Goal: Task Accomplishment & Management: Manage account settings

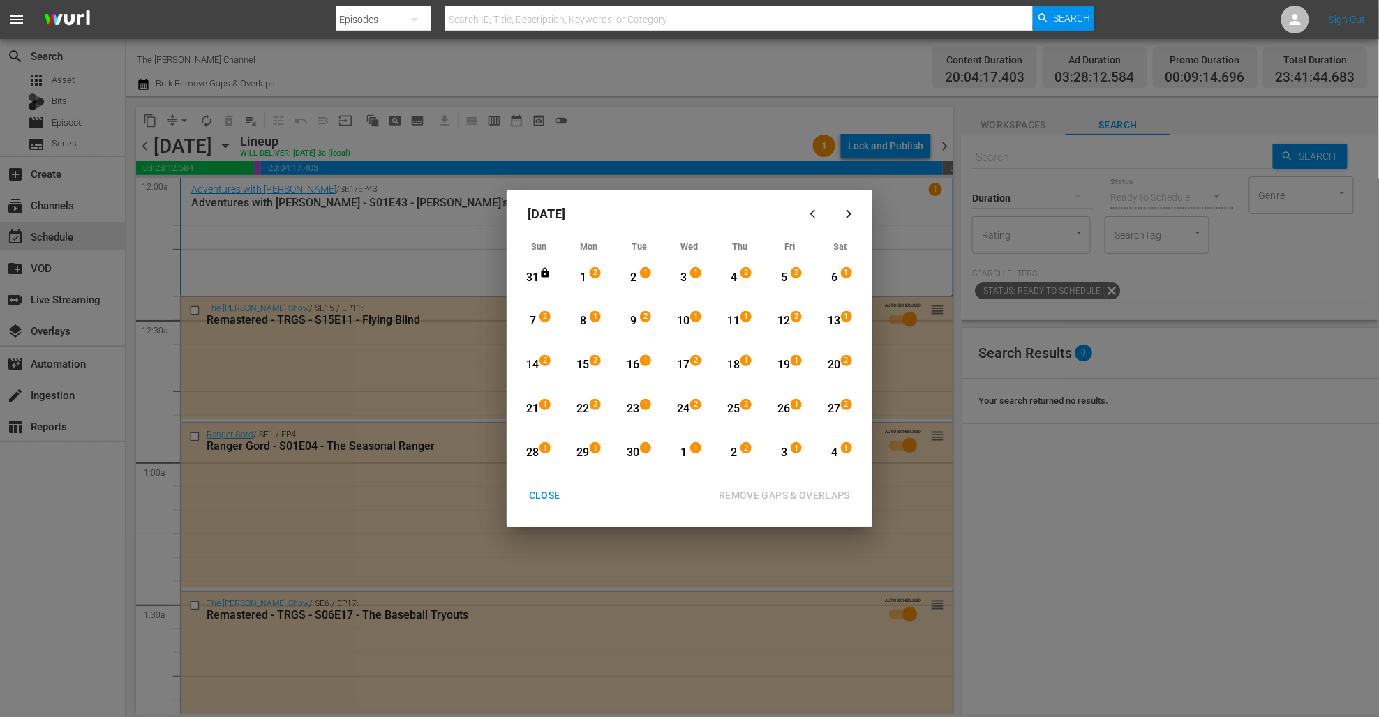
click at [555, 496] on div "CLOSE" at bounding box center [545, 495] width 54 height 17
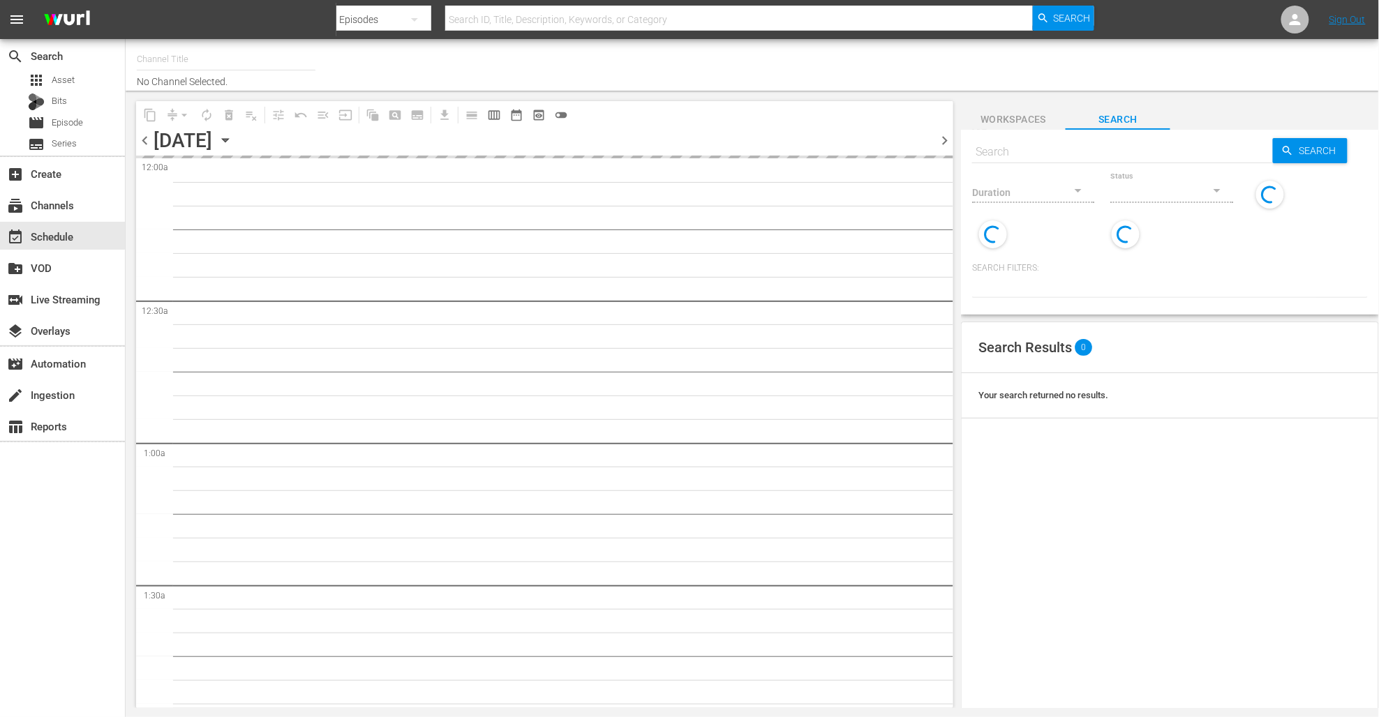
type input "The [PERSON_NAME] Channel (949)"
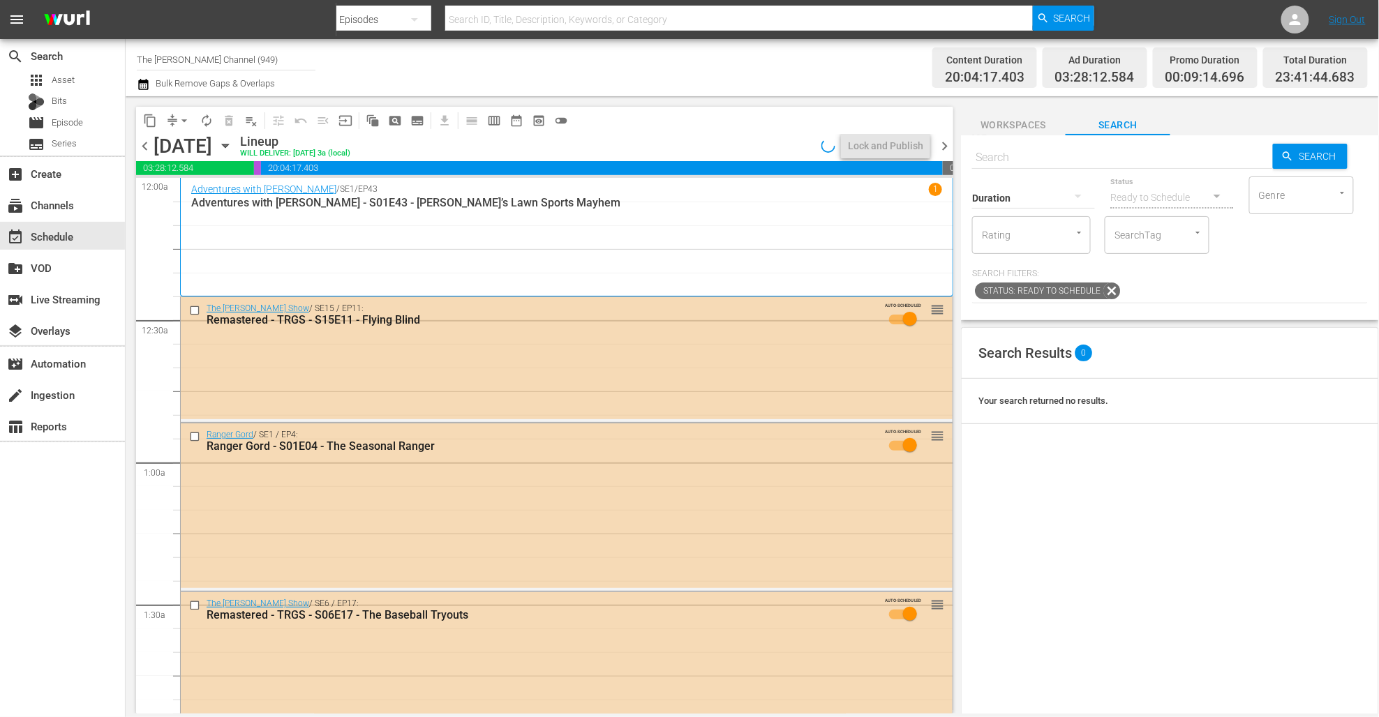
click at [237, 144] on div "[DATE] [DATE]" at bounding box center [194, 146] width 83 height 23
click at [233, 143] on icon "button" at bounding box center [225, 145] width 15 height 15
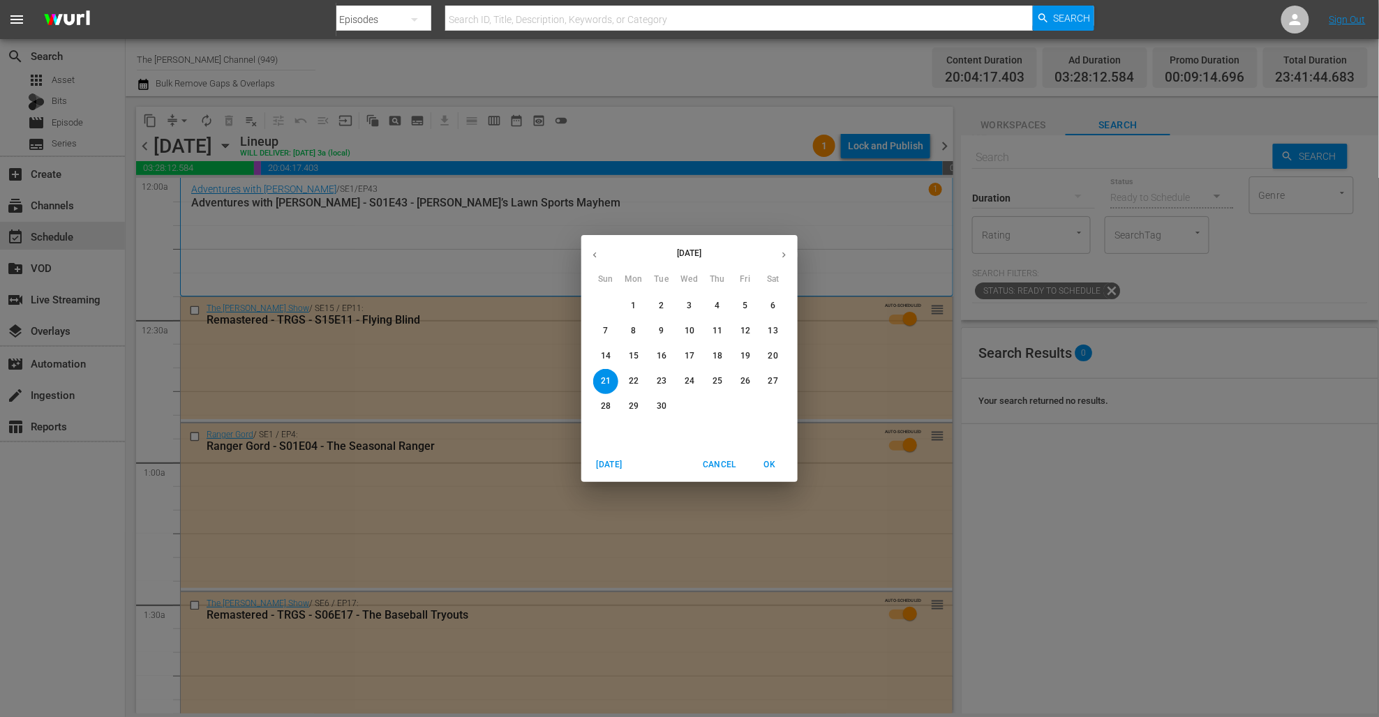
click at [727, 463] on span "Cancel" at bounding box center [719, 465] width 33 height 15
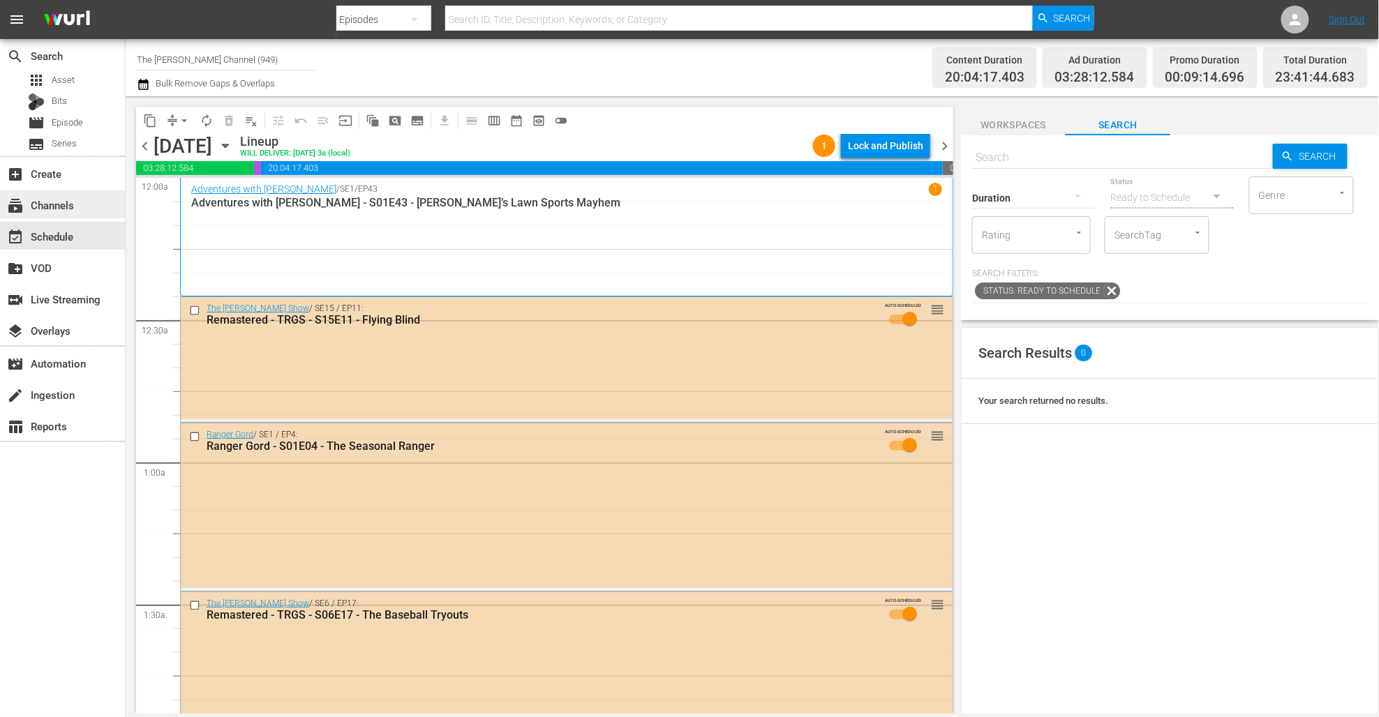
click at [59, 208] on div "subscriptions Channels" at bounding box center [39, 203] width 78 height 13
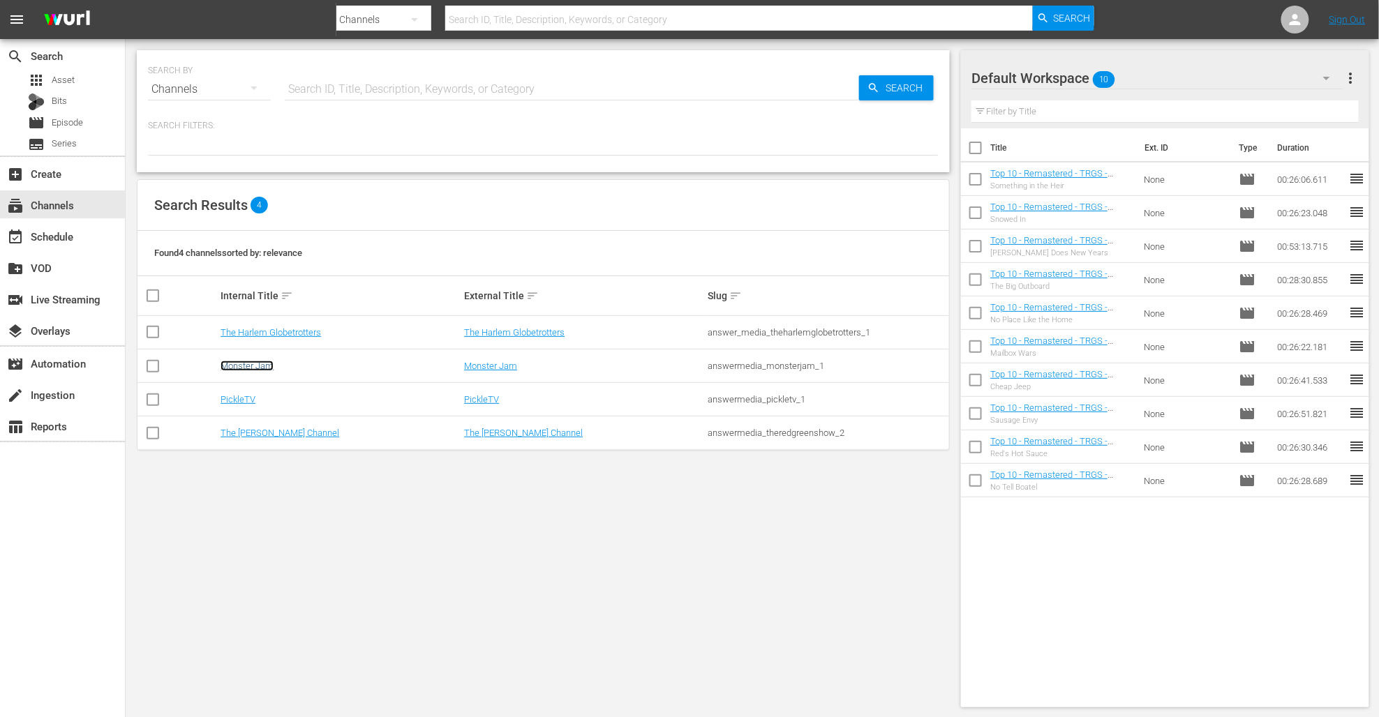
click at [258, 370] on link "Monster Jam" at bounding box center [246, 366] width 53 height 10
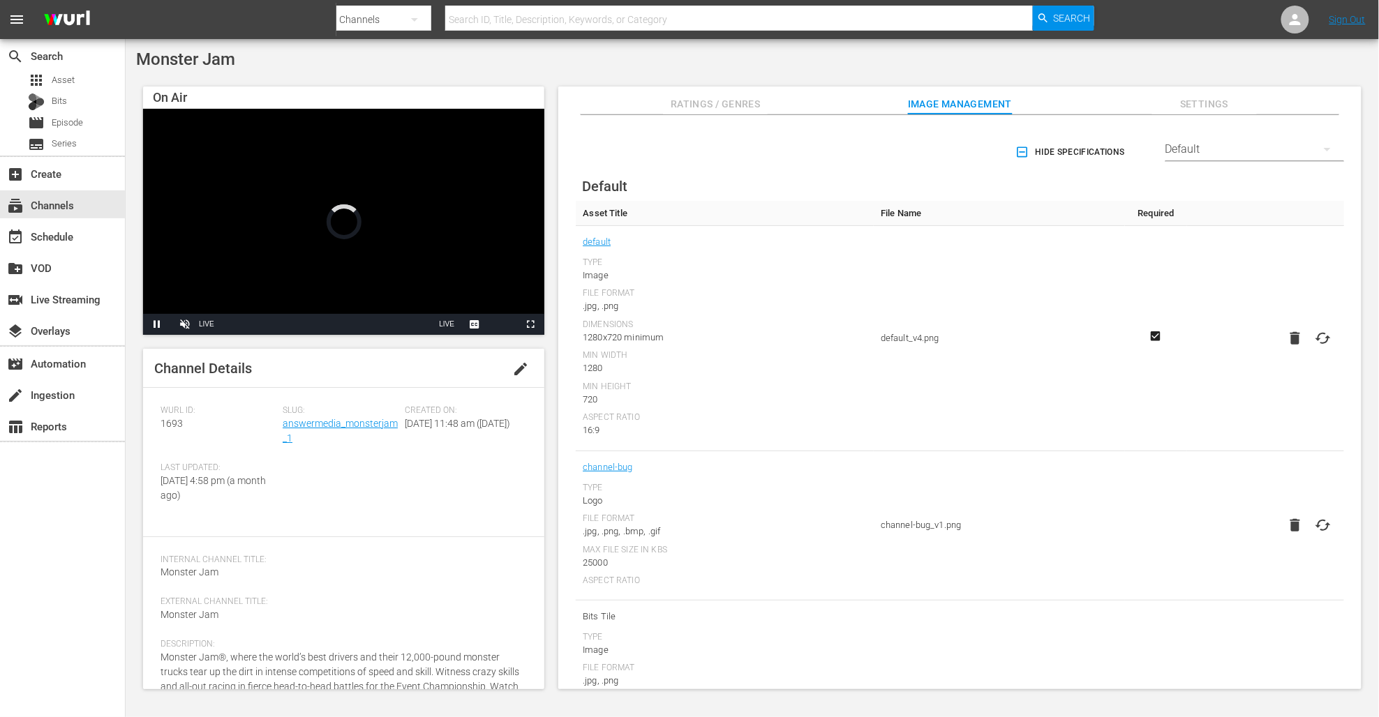
click at [551, 111] on div "On Air Video Player is loading. Pause Unmute Current Time 0:00 / Duration -:-:-…" at bounding box center [752, 381] width 1232 height 603
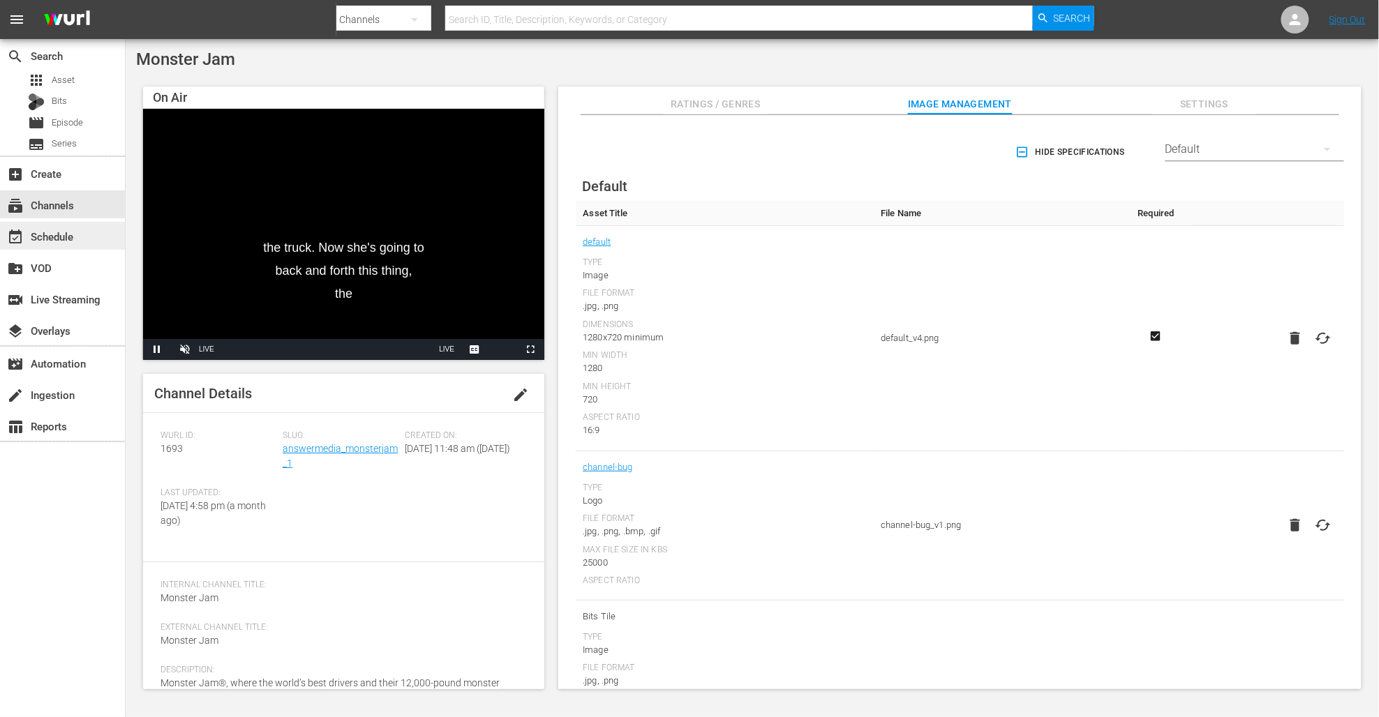
click at [69, 237] on div "event_available Schedule" at bounding box center [39, 234] width 78 height 13
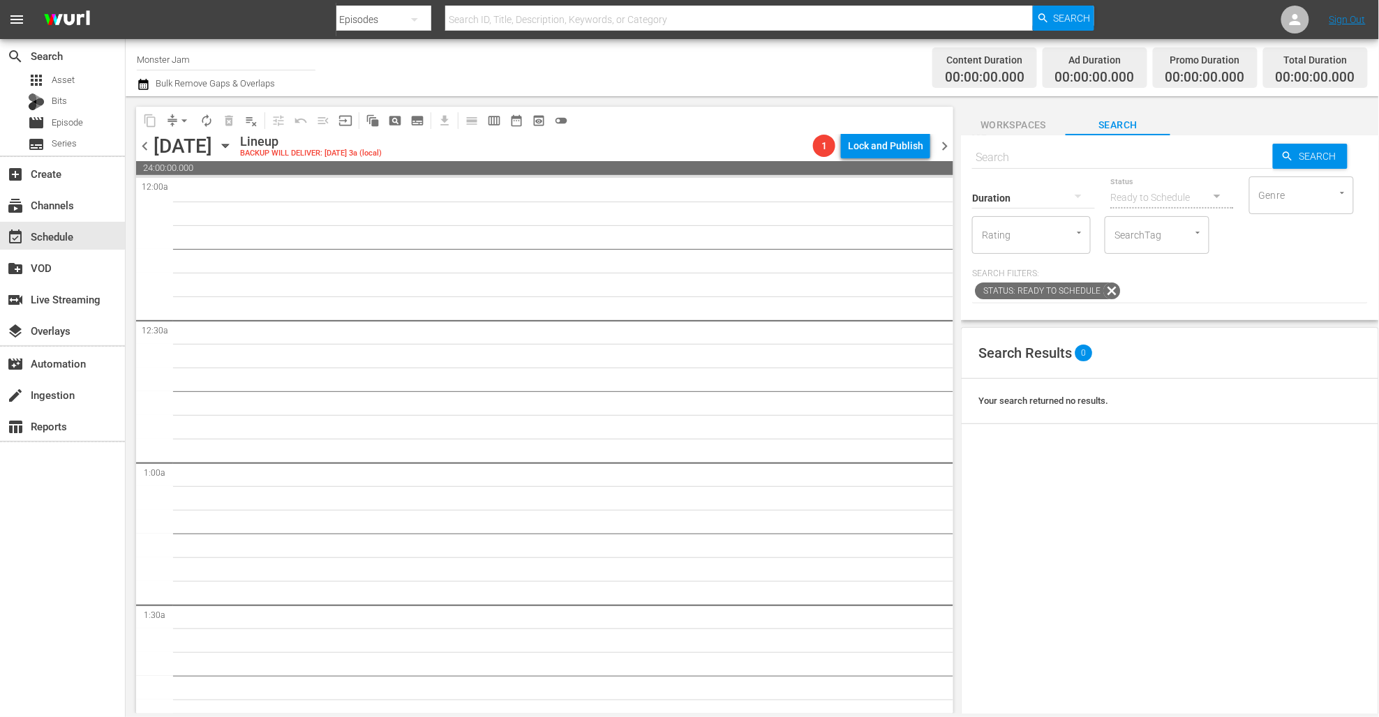
click at [144, 85] on icon "button" at bounding box center [143, 84] width 13 height 17
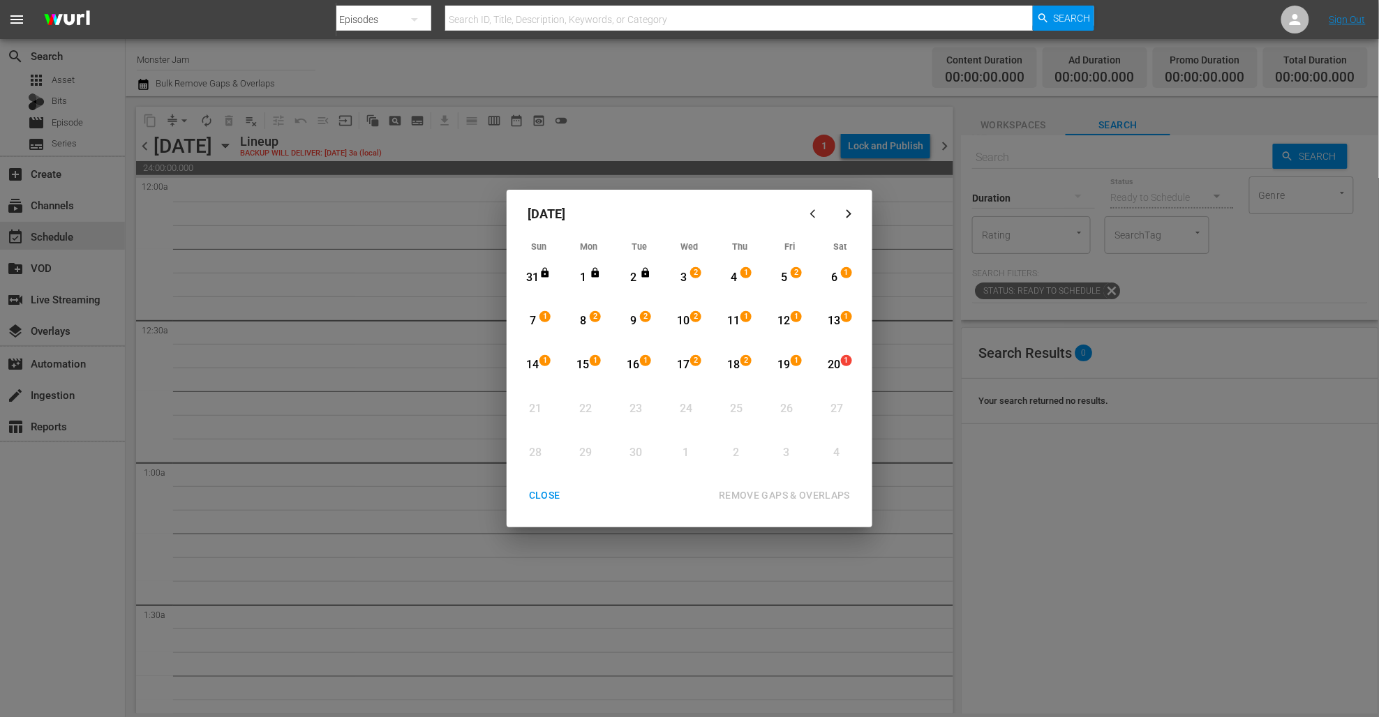
click at [534, 278] on div "31" at bounding box center [532, 278] width 17 height 16
click at [534, 360] on div "14" at bounding box center [532, 365] width 17 height 16
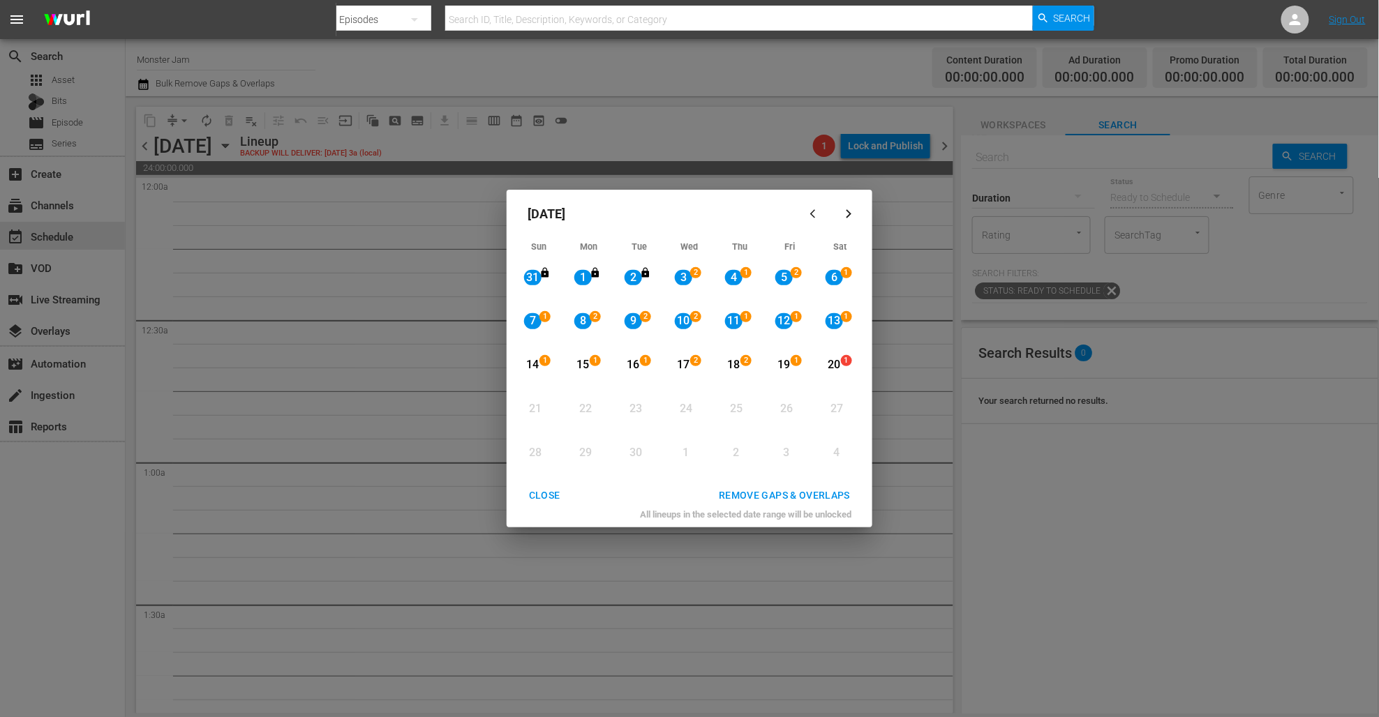
click at [809, 498] on div "REMOVE GAPS & OVERLAPS" at bounding box center [783, 495] width 153 height 17
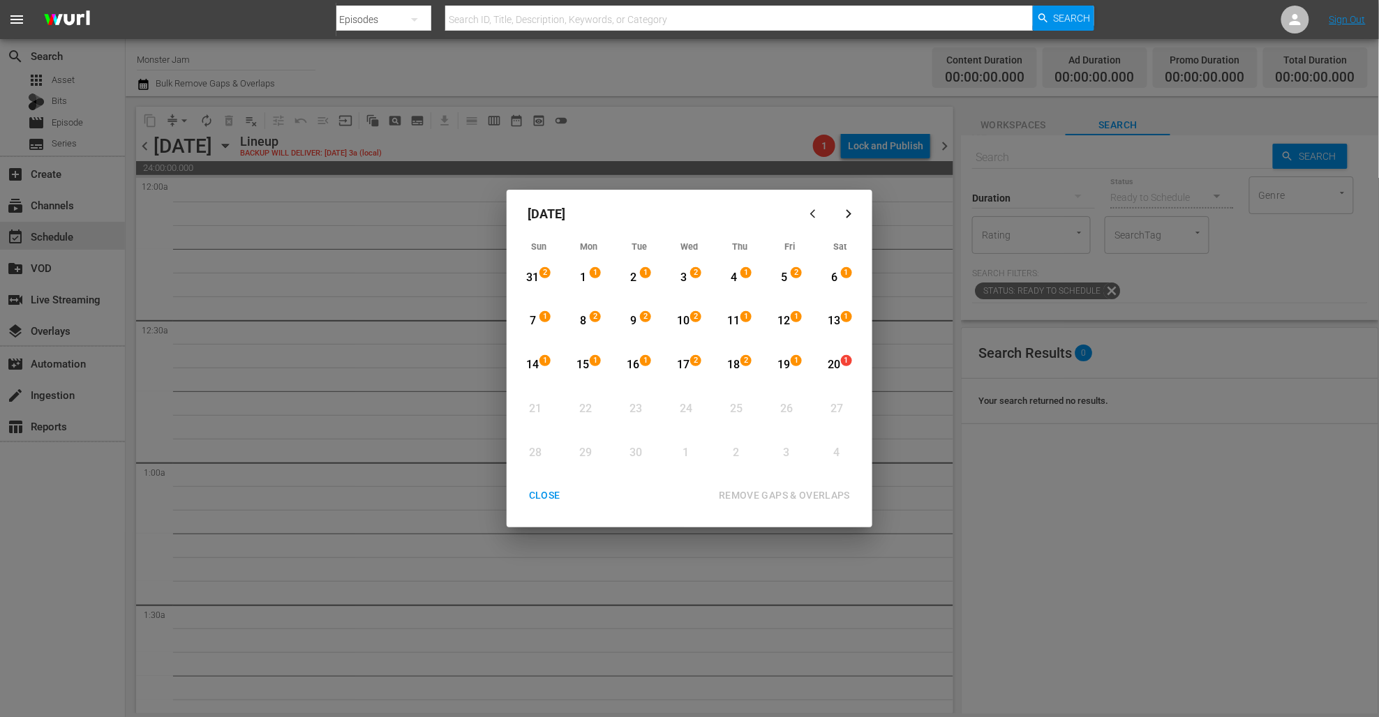
click at [548, 497] on div "CLOSE" at bounding box center [545, 495] width 54 height 17
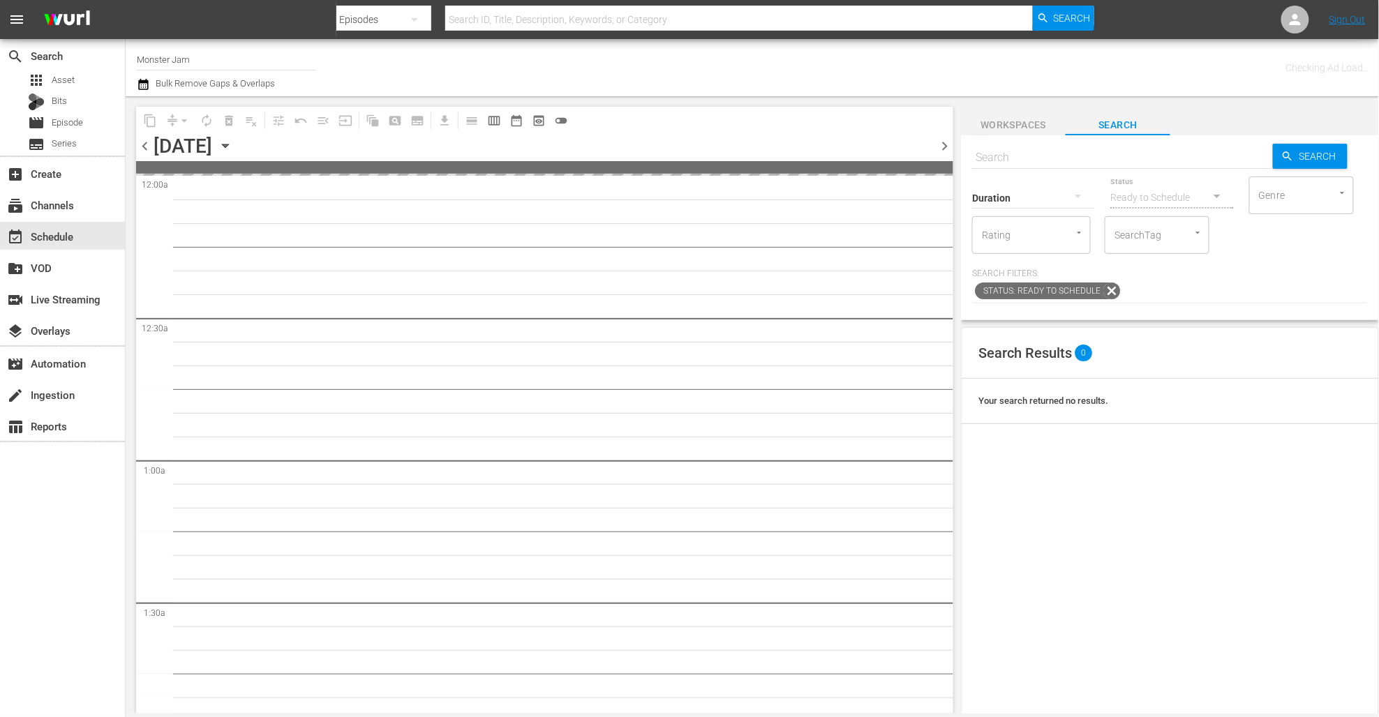
click at [146, 144] on span "chevron_left" at bounding box center [144, 145] width 17 height 17
click at [233, 147] on icon "button" at bounding box center [225, 145] width 15 height 15
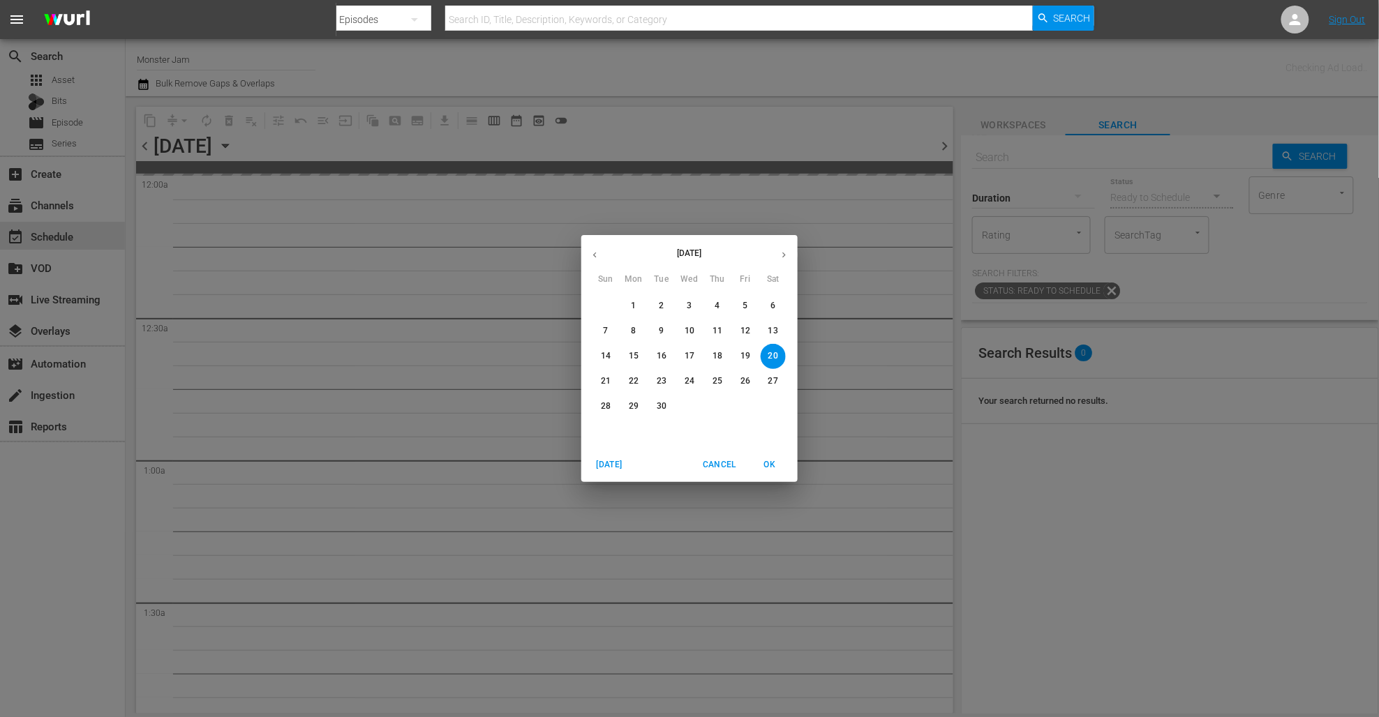
click at [599, 256] on icon "button" at bounding box center [595, 255] width 10 height 10
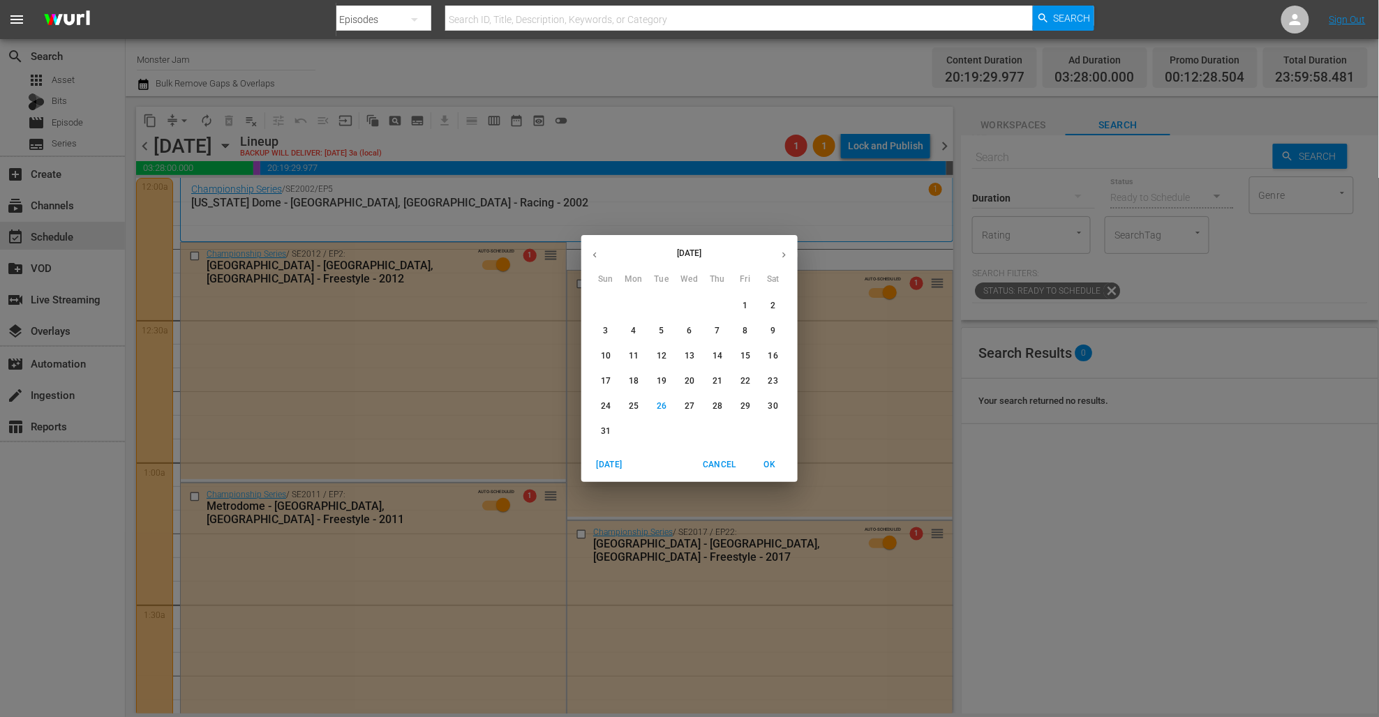
click at [604, 433] on p "31" at bounding box center [606, 432] width 10 height 12
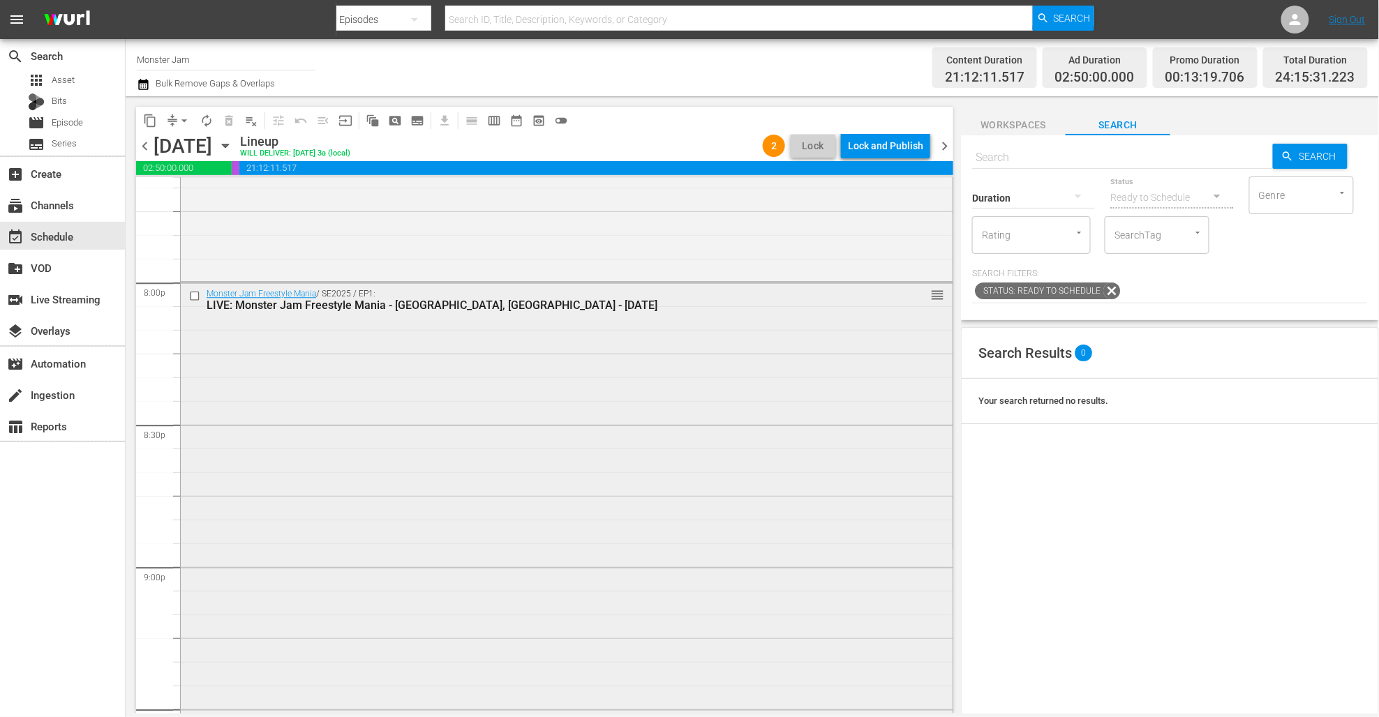
scroll to position [5587, 0]
click at [534, 343] on div "Monster Jam Freestyle Mania / SE2025 / EP1: LIVE: Monster Jam Freestyle Mania -…" at bounding box center [567, 712] width 772 height 856
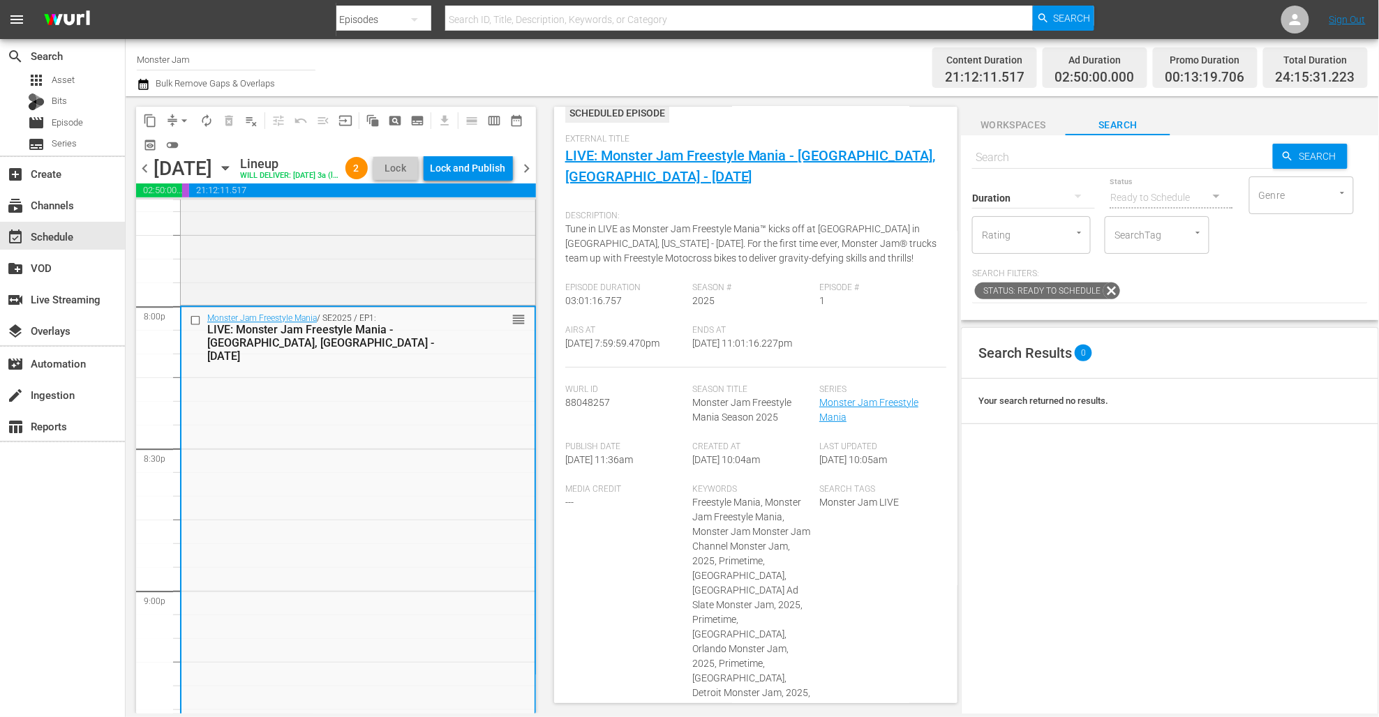
scroll to position [0, 0]
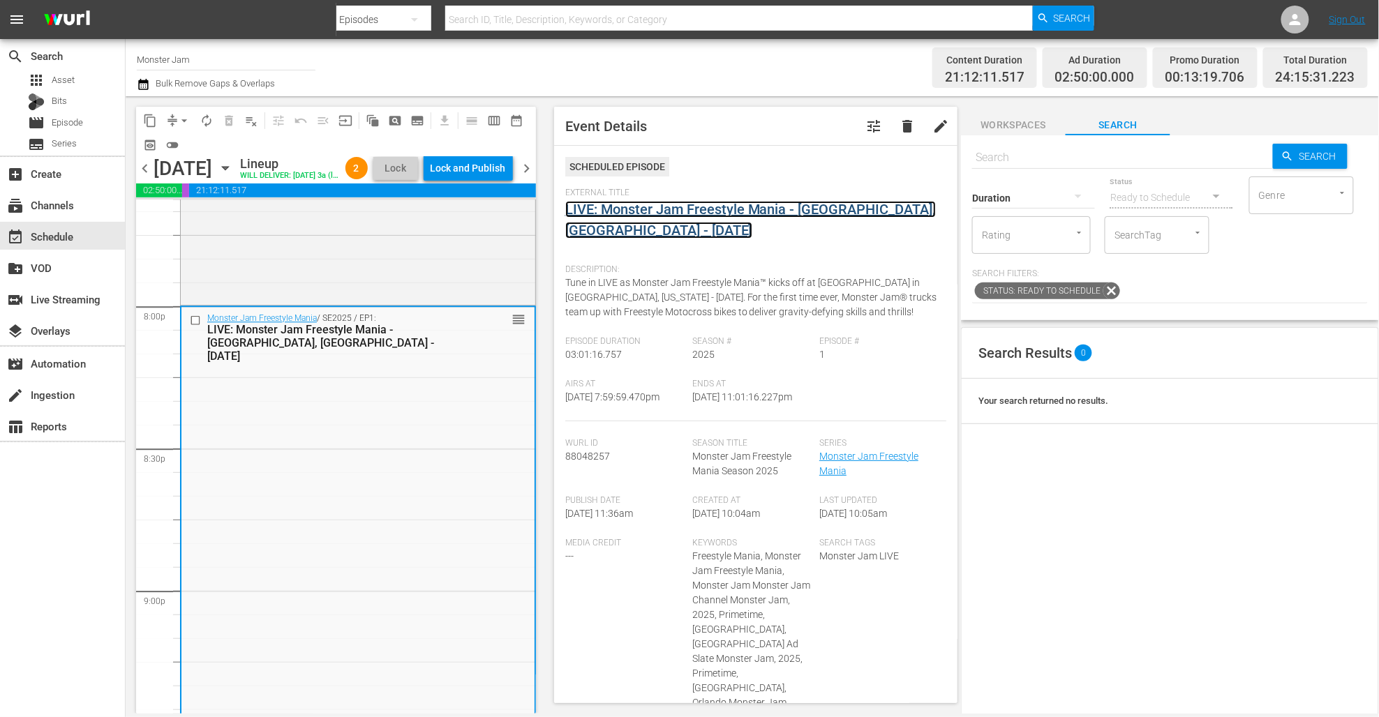
click at [769, 210] on link "LIVE: Monster Jam Freestyle Mania - [GEOGRAPHIC_DATA], [GEOGRAPHIC_DATA] - [DAT…" at bounding box center [750, 220] width 370 height 38
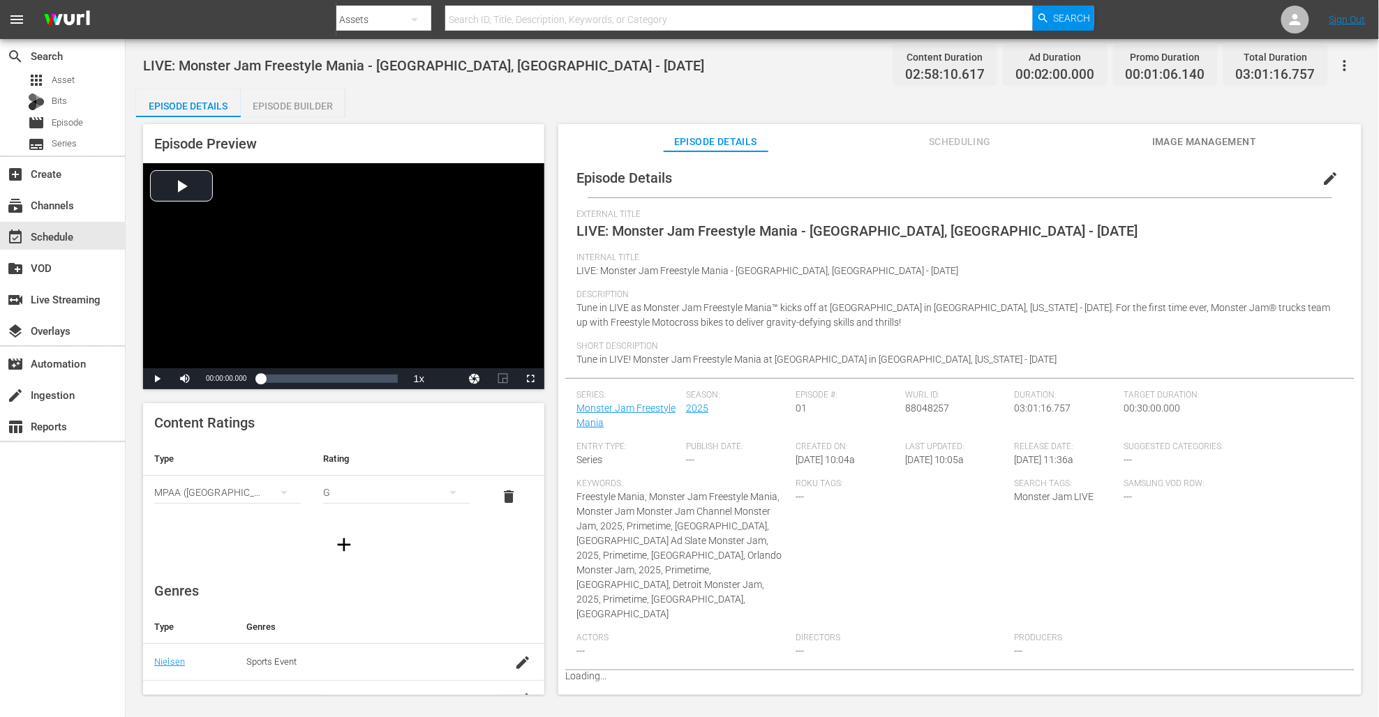
click at [1162, 143] on span "Image Management" at bounding box center [1204, 141] width 105 height 17
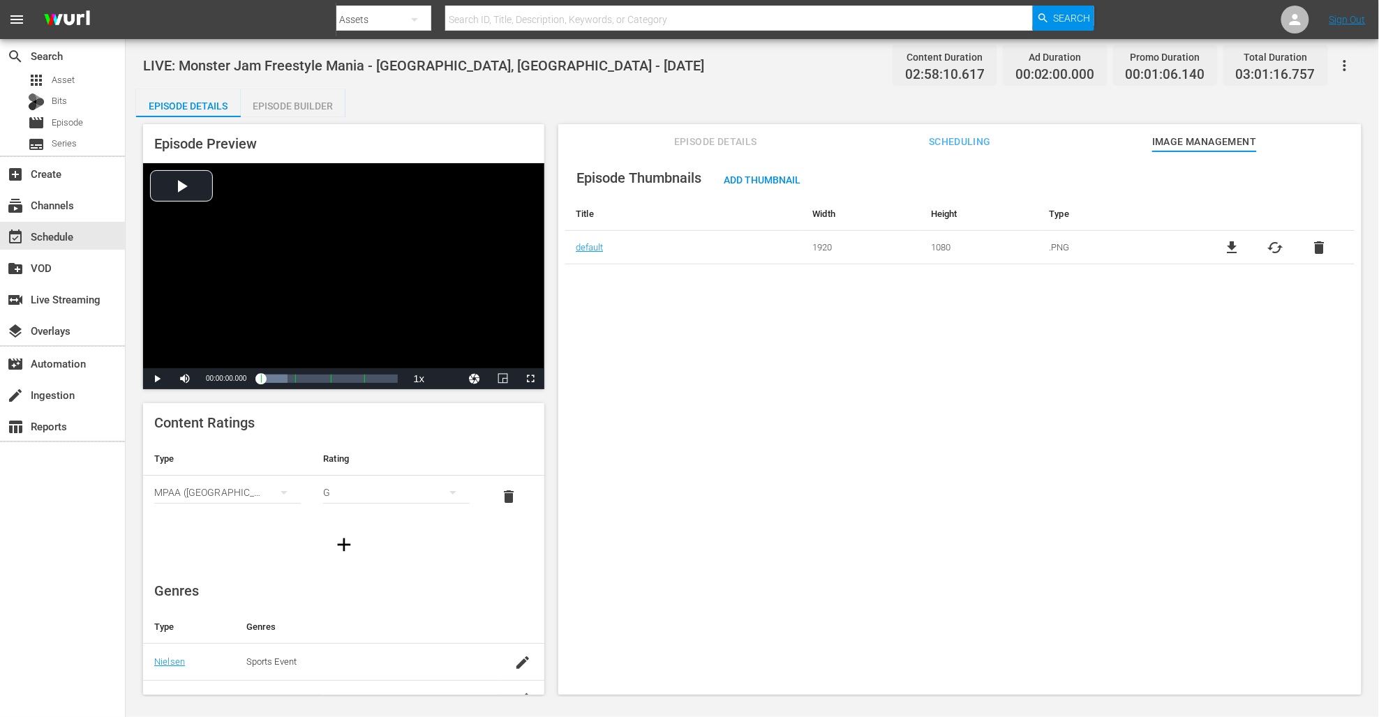
click at [485, 73] on span "LIVE: Monster Jam Freestyle Mania - [GEOGRAPHIC_DATA], [GEOGRAPHIC_DATA] - [DAT…" at bounding box center [423, 65] width 561 height 17
click at [485, 71] on span "LIVE: Monster Jam Freestyle Mania - [GEOGRAPHIC_DATA], [GEOGRAPHIC_DATA] - [DAT…" at bounding box center [423, 65] width 561 height 17
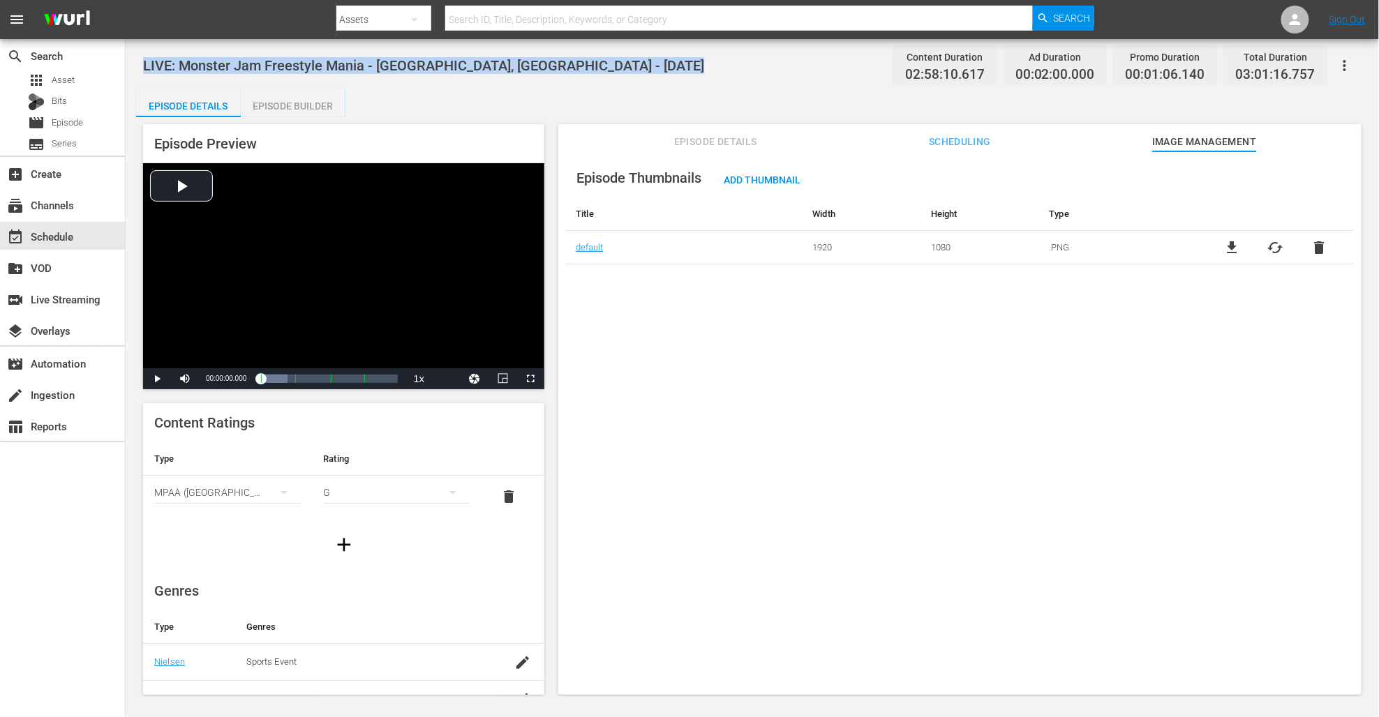
click at [486, 70] on span "LIVE: Monster Jam Freestyle Mania - [GEOGRAPHIC_DATA], [GEOGRAPHIC_DATA] - [DAT…" at bounding box center [423, 65] width 561 height 17
click at [746, 185] on span "Add Thumbnail" at bounding box center [761, 179] width 99 height 11
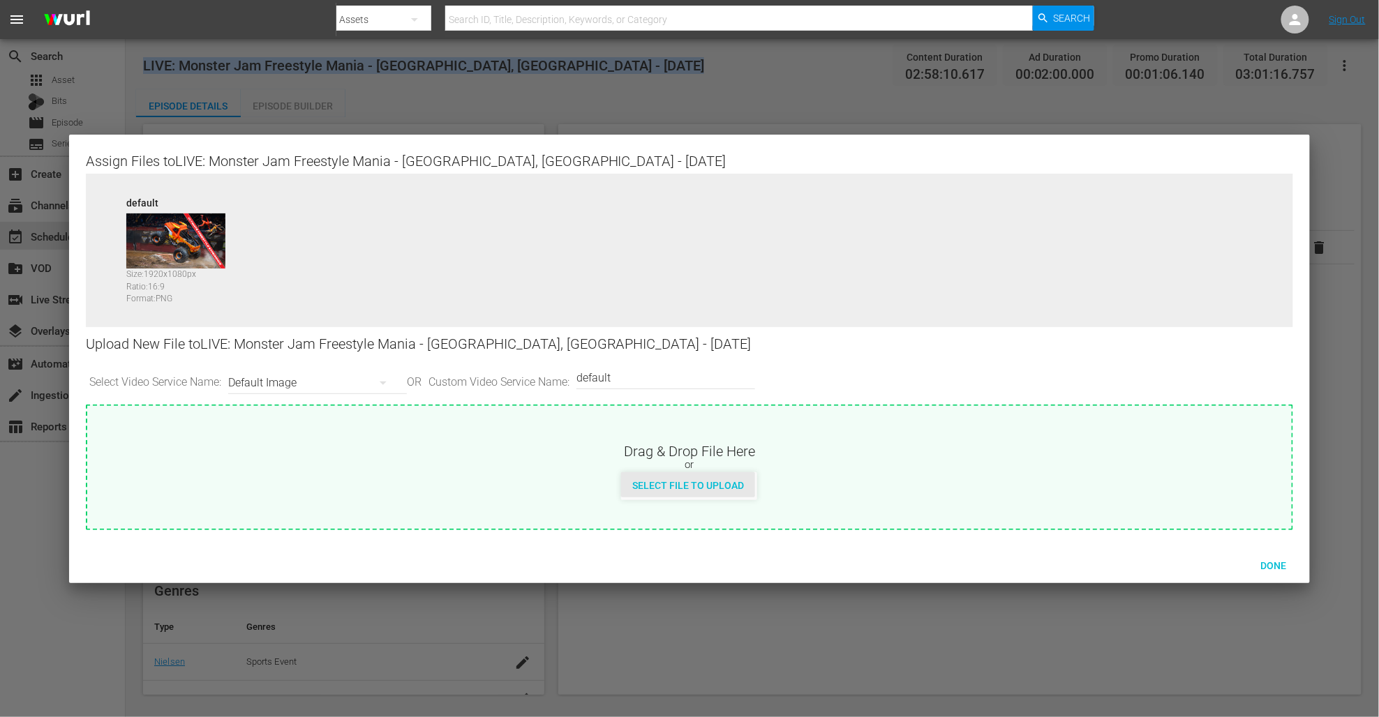
click at [667, 474] on div "Select File to Upload" at bounding box center [688, 485] width 134 height 26
type input "C:\fakepath\MJFM Megalodon 8-31 Event-Episodic Thumbnail.png"
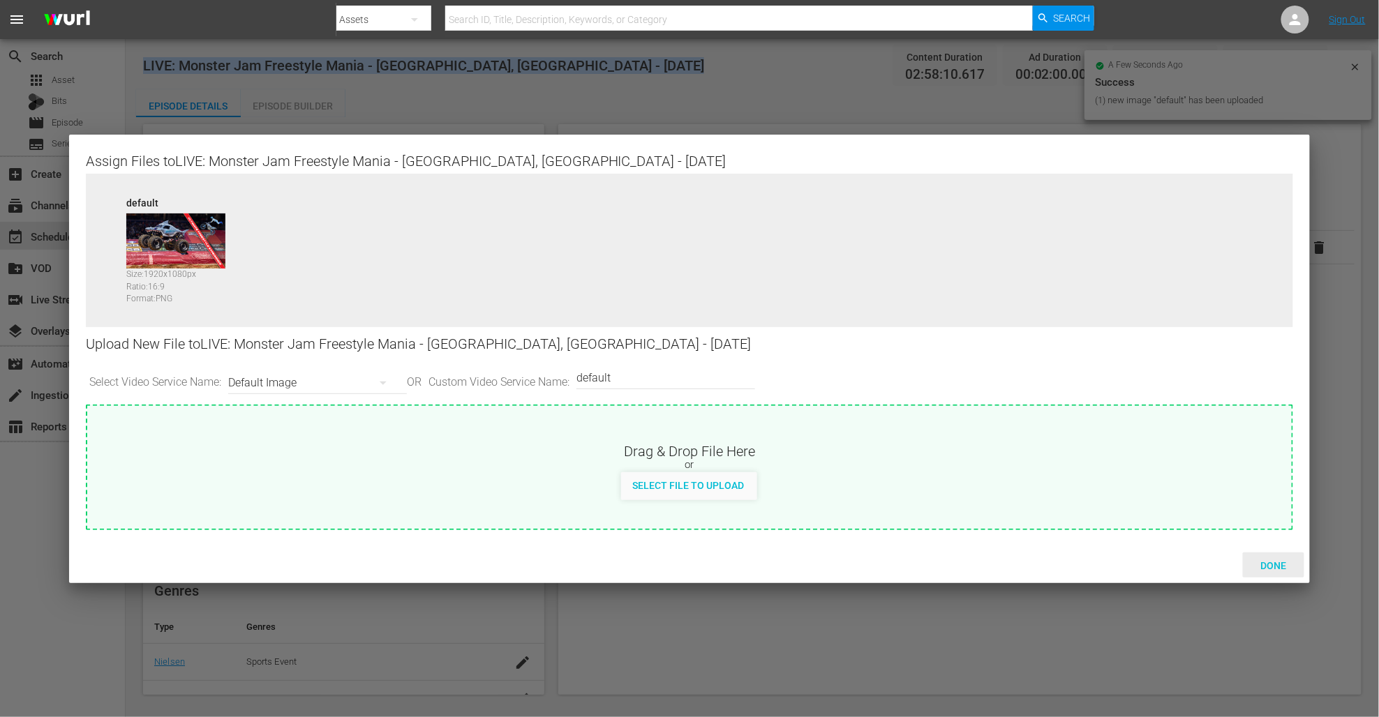
click at [1281, 568] on span "Done" at bounding box center [1274, 565] width 48 height 11
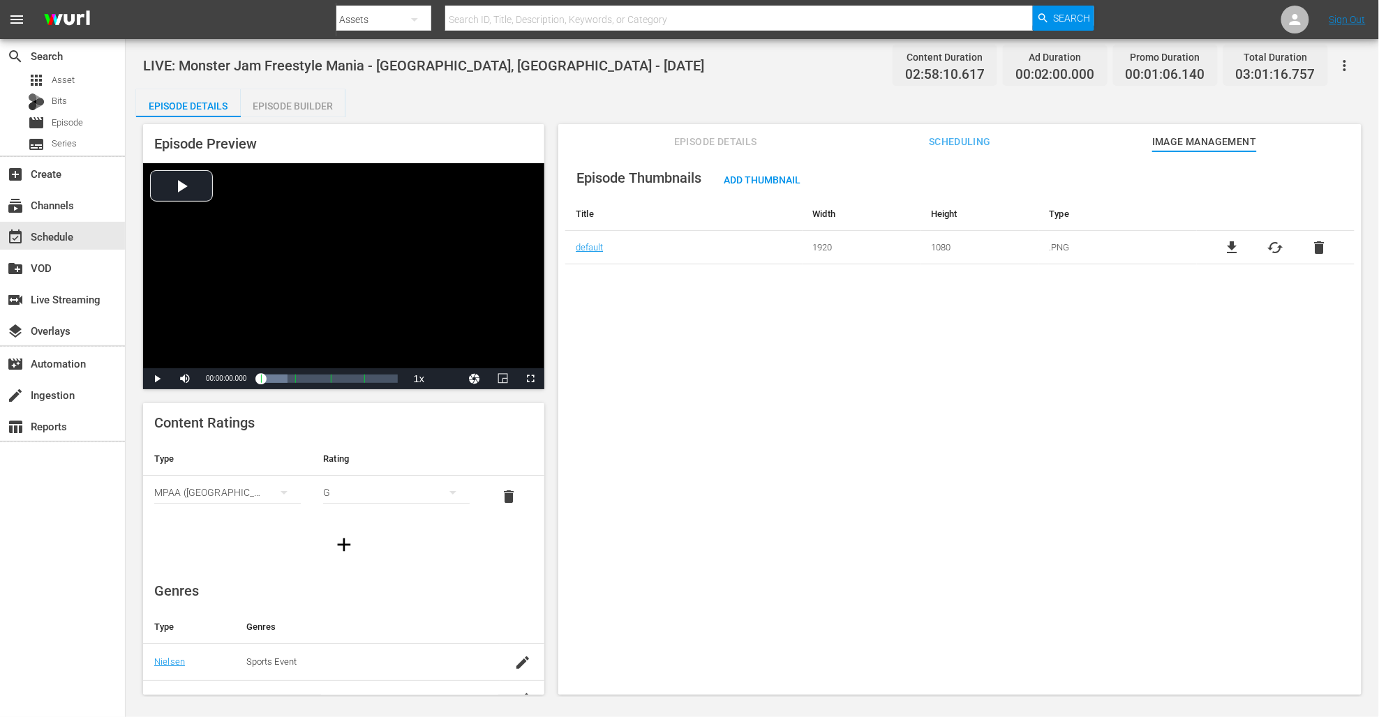
click at [765, 101] on div "Episode Details Episode Builder Episode Preview Video Player is loading. Play V…" at bounding box center [752, 397] width 1232 height 617
click at [737, 90] on div "Episode Details Episode Builder Episode Preview Video Player is loading. Play V…" at bounding box center [752, 397] width 1232 height 617
click at [558, 360] on div "Episode Thumbnails Add Thumbnail Title Width Height Type default 1920 1080 .PNG…" at bounding box center [959, 429] width 803 height 557
click at [962, 142] on span "Scheduling" at bounding box center [960, 141] width 105 height 17
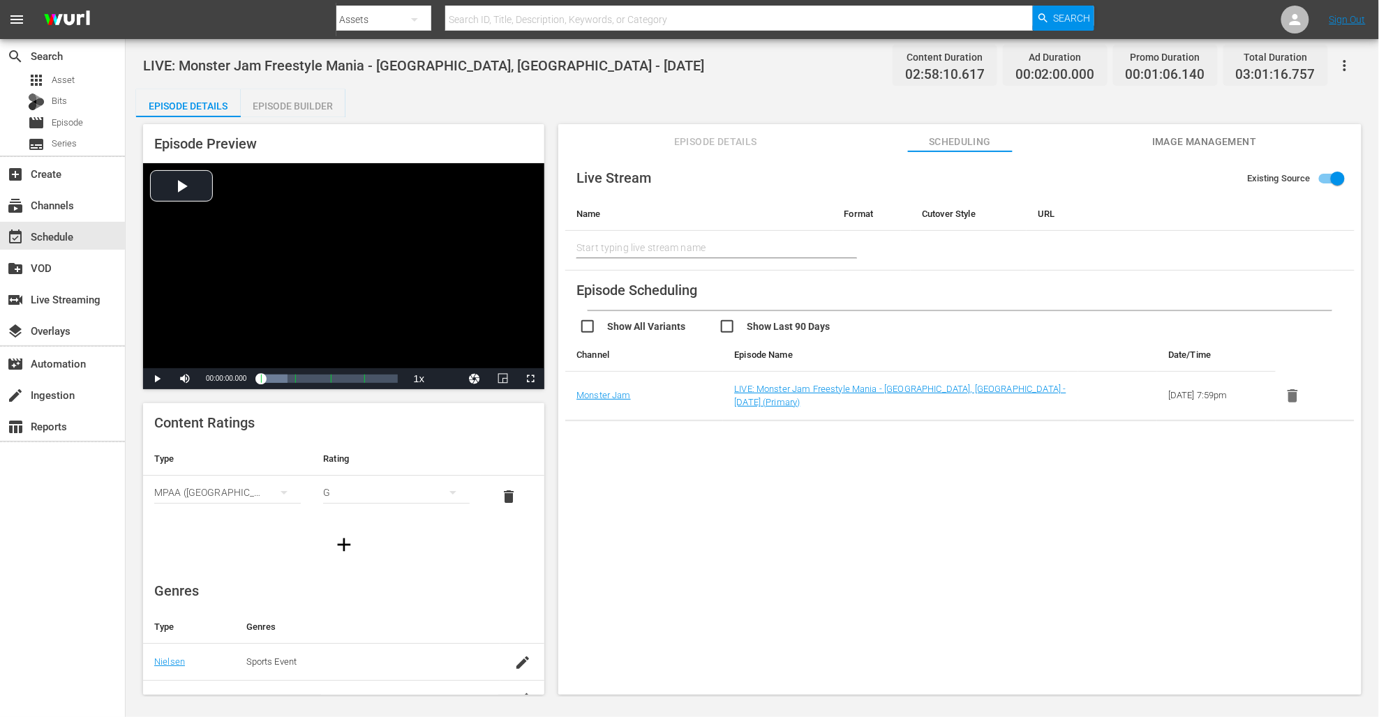
click at [1226, 387] on td "[DATE] 7:59pm" at bounding box center [1216, 396] width 119 height 49
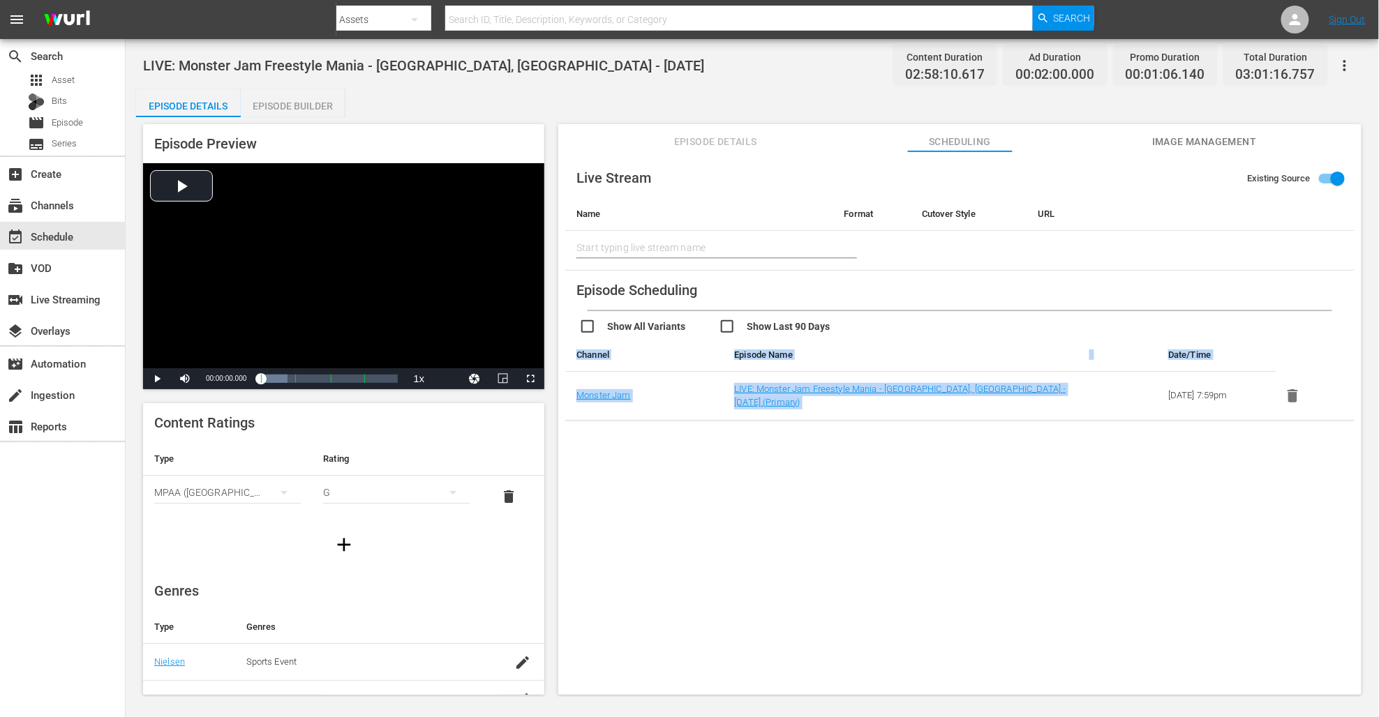
click at [1226, 387] on td "[DATE] 7:59pm" at bounding box center [1216, 396] width 119 height 49
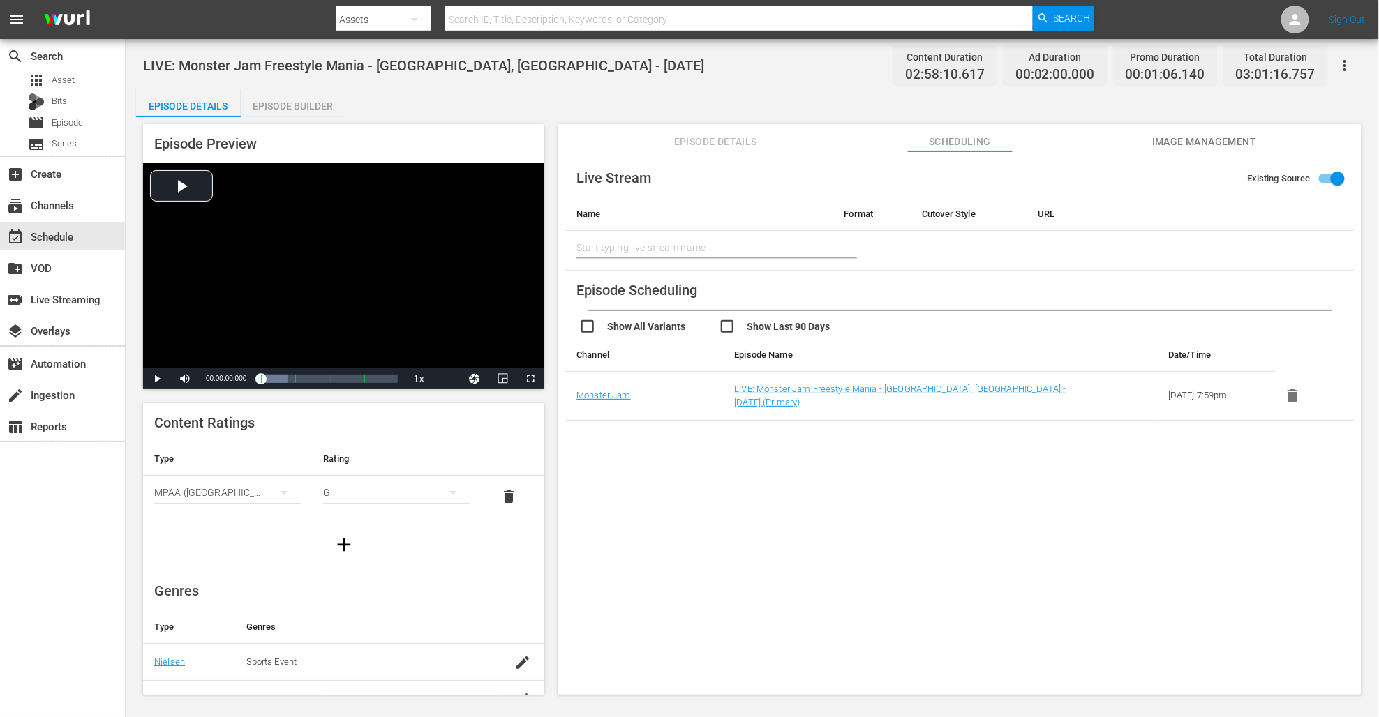
click at [645, 95] on div "Episode Details Episode Builder Episode Preview Video Player is loading. Play V…" at bounding box center [752, 397] width 1232 height 617
click at [696, 143] on span "Episode Details" at bounding box center [715, 141] width 105 height 17
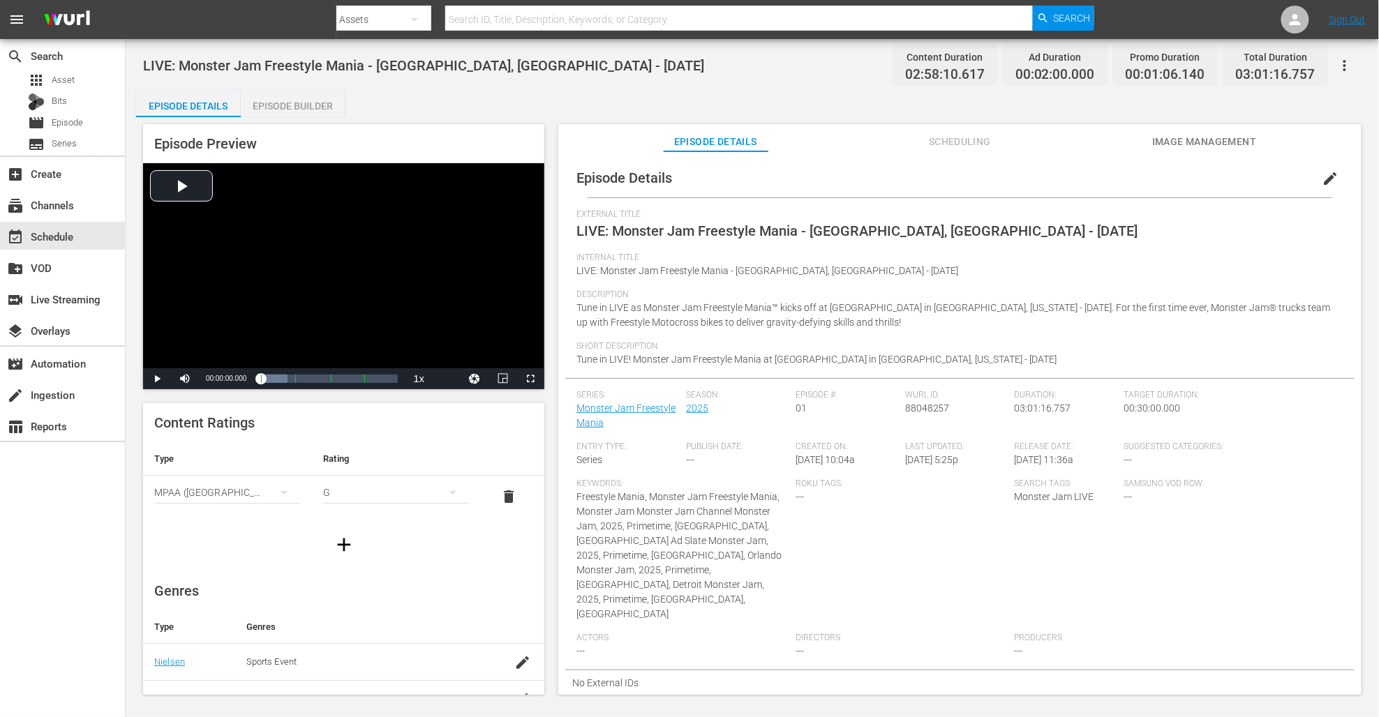
click at [664, 73] on div "LIVE: Monster Jam Freestyle Mania - [GEOGRAPHIC_DATA], [GEOGRAPHIC_DATA] - [DAT…" at bounding box center [752, 65] width 1218 height 31
click at [1187, 144] on span "Image Management" at bounding box center [1204, 141] width 105 height 17
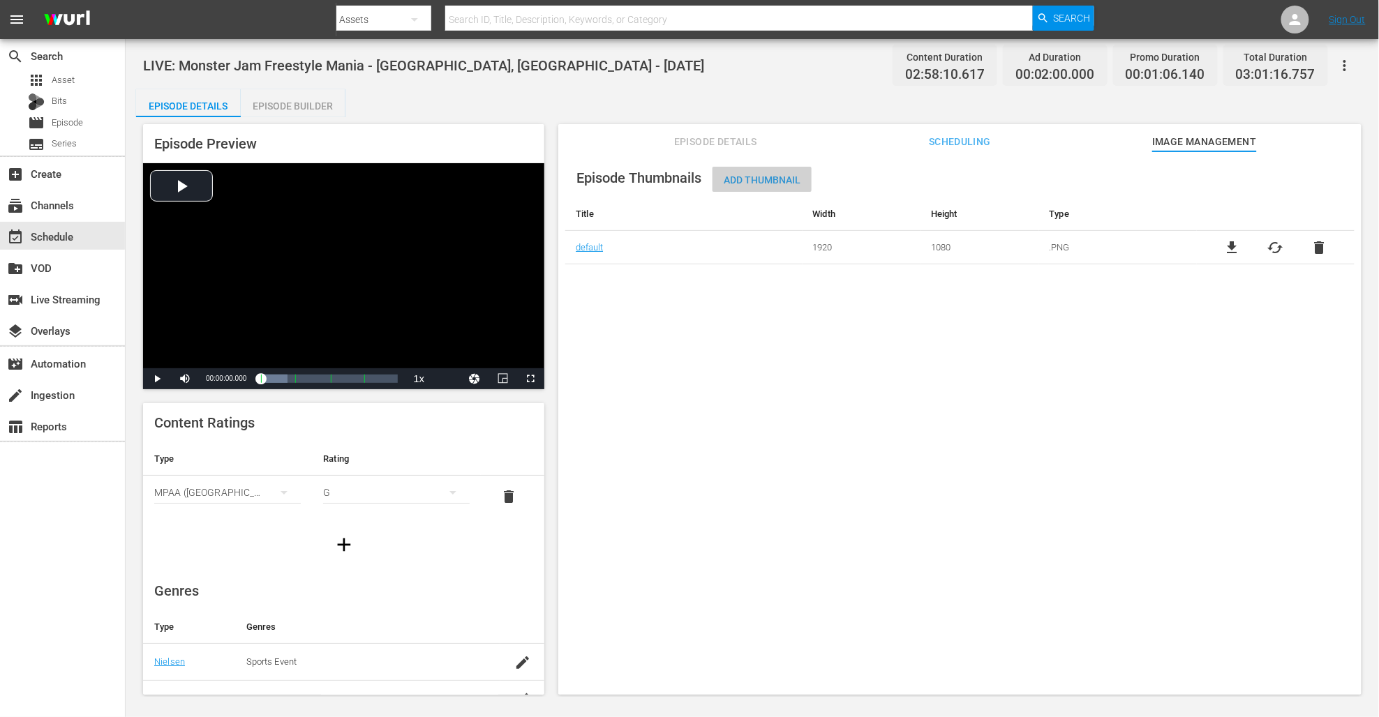
click at [754, 179] on span "Add Thumbnail" at bounding box center [761, 179] width 99 height 11
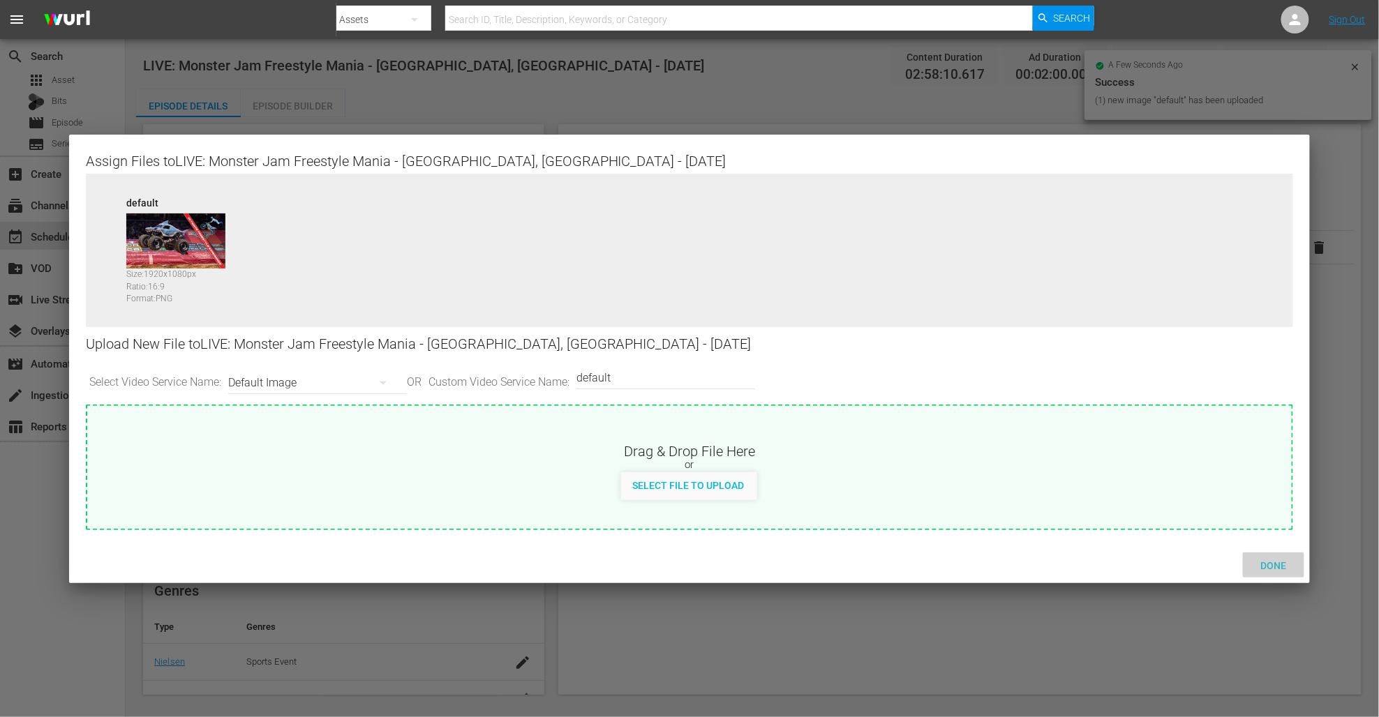
click at [1276, 564] on span "Done" at bounding box center [1274, 565] width 48 height 11
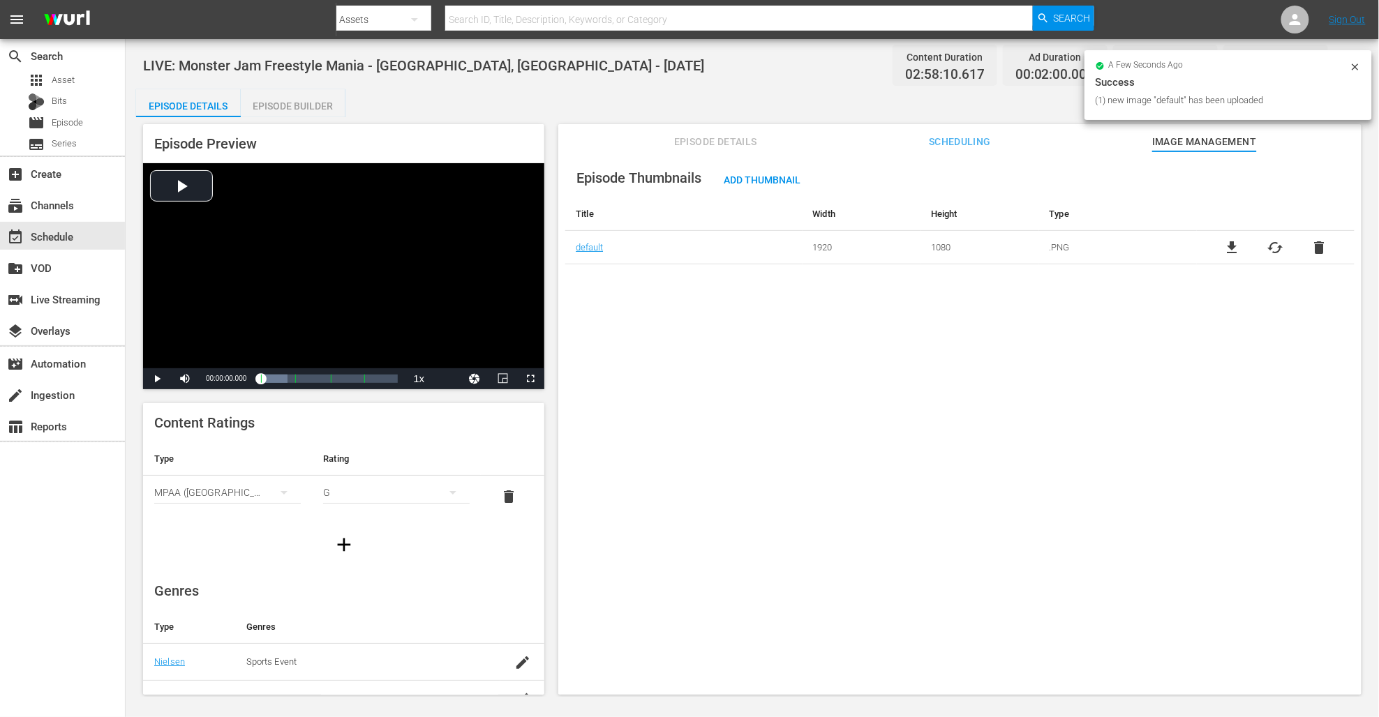
click at [578, 77] on div "LIVE: Monster Jam Freestyle Mania - [GEOGRAPHIC_DATA], [GEOGRAPHIC_DATA] - [DAT…" at bounding box center [752, 65] width 1218 height 31
click at [295, 100] on div "Episode Builder" at bounding box center [293, 105] width 105 height 33
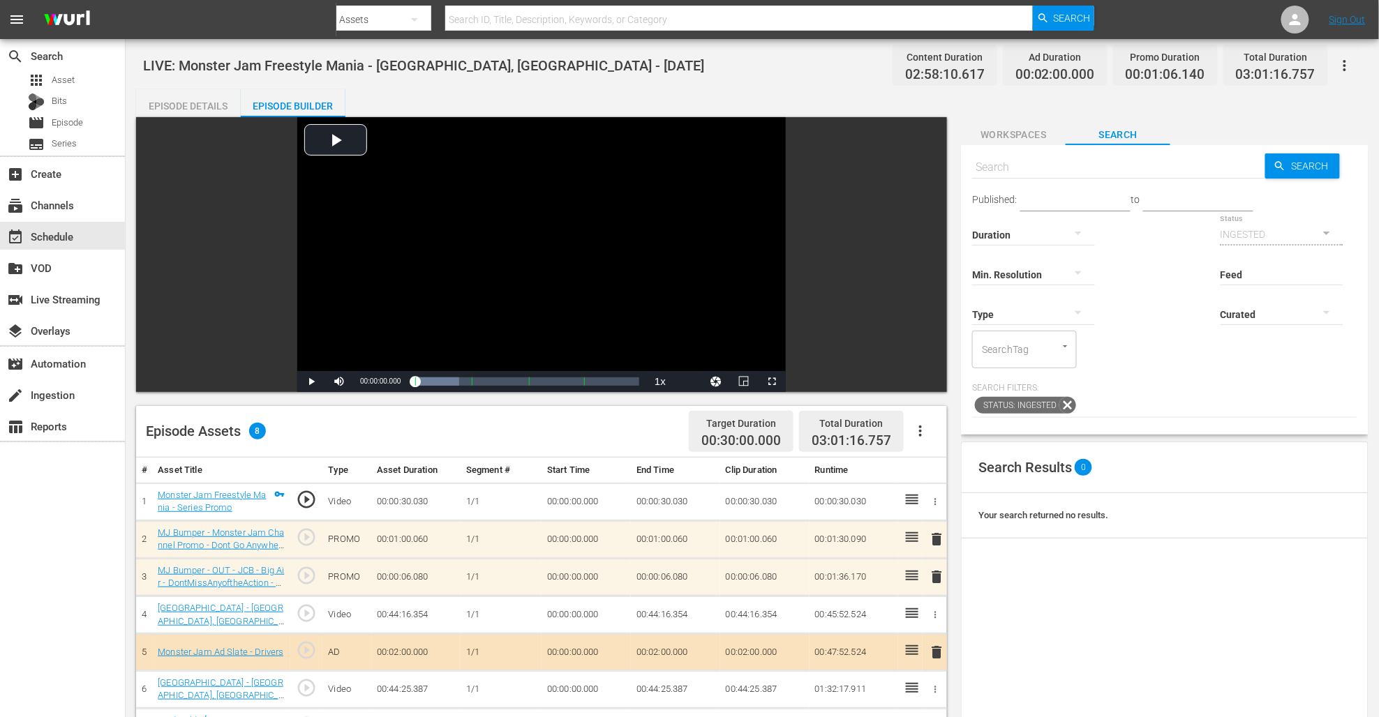
click at [223, 97] on div "Episode Details" at bounding box center [188, 105] width 105 height 33
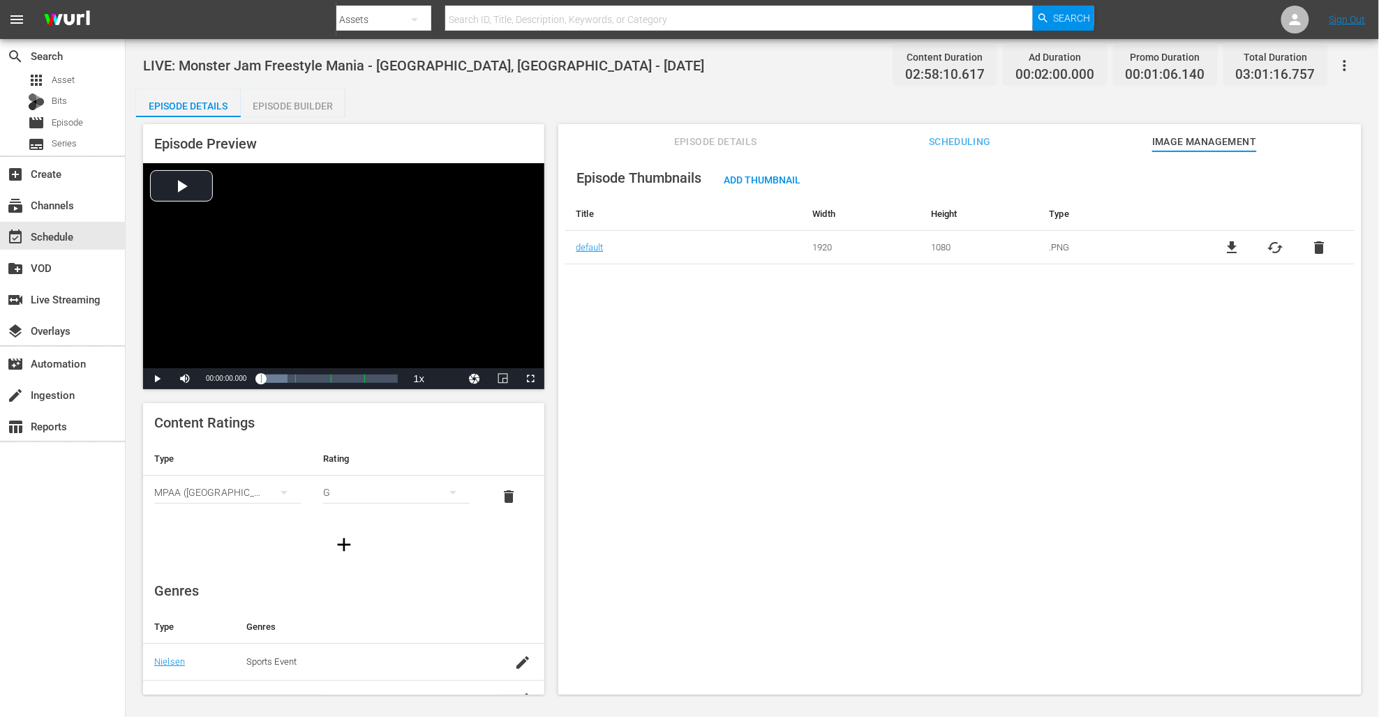
click at [390, 94] on div "Episode Details Episode Builder Episode Preview Video Player is loading. Play V…" at bounding box center [752, 397] width 1232 height 617
click at [62, 234] on div "event_available Schedule" at bounding box center [39, 234] width 78 height 13
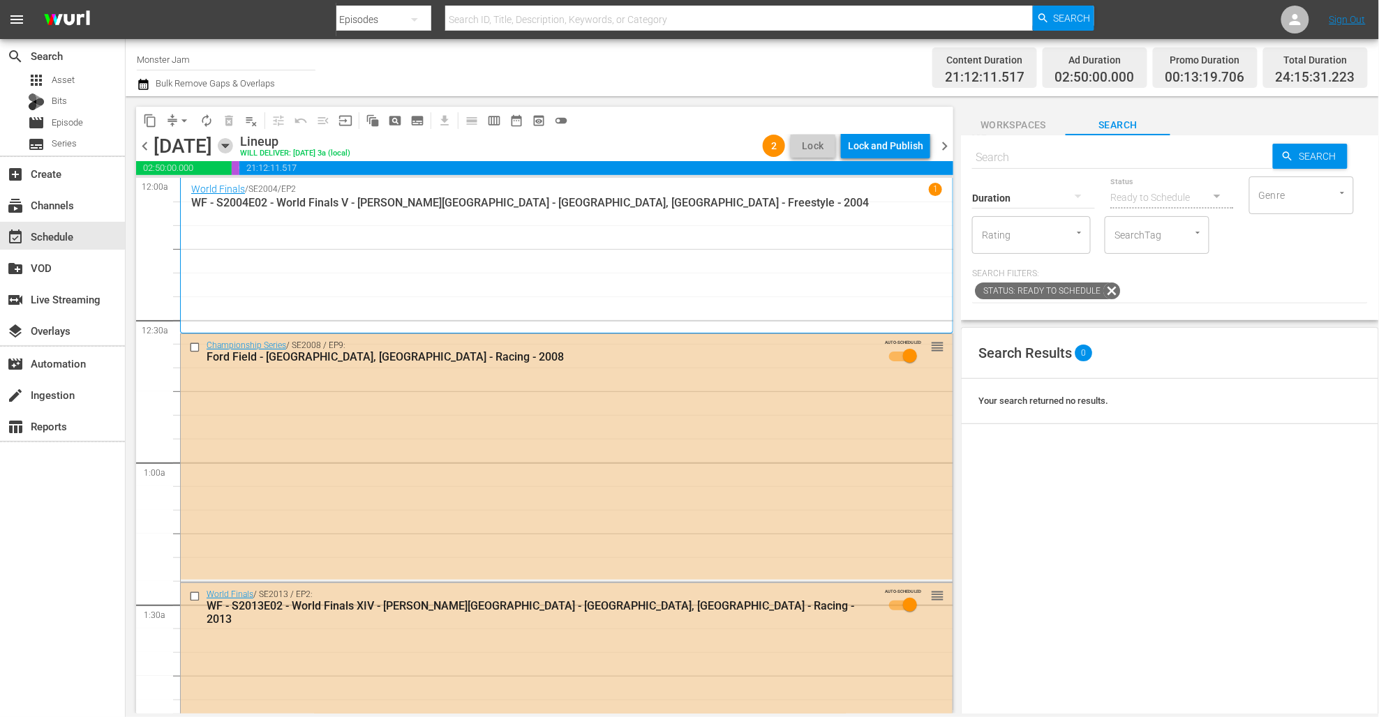
click at [233, 142] on icon "button" at bounding box center [225, 145] width 15 height 15
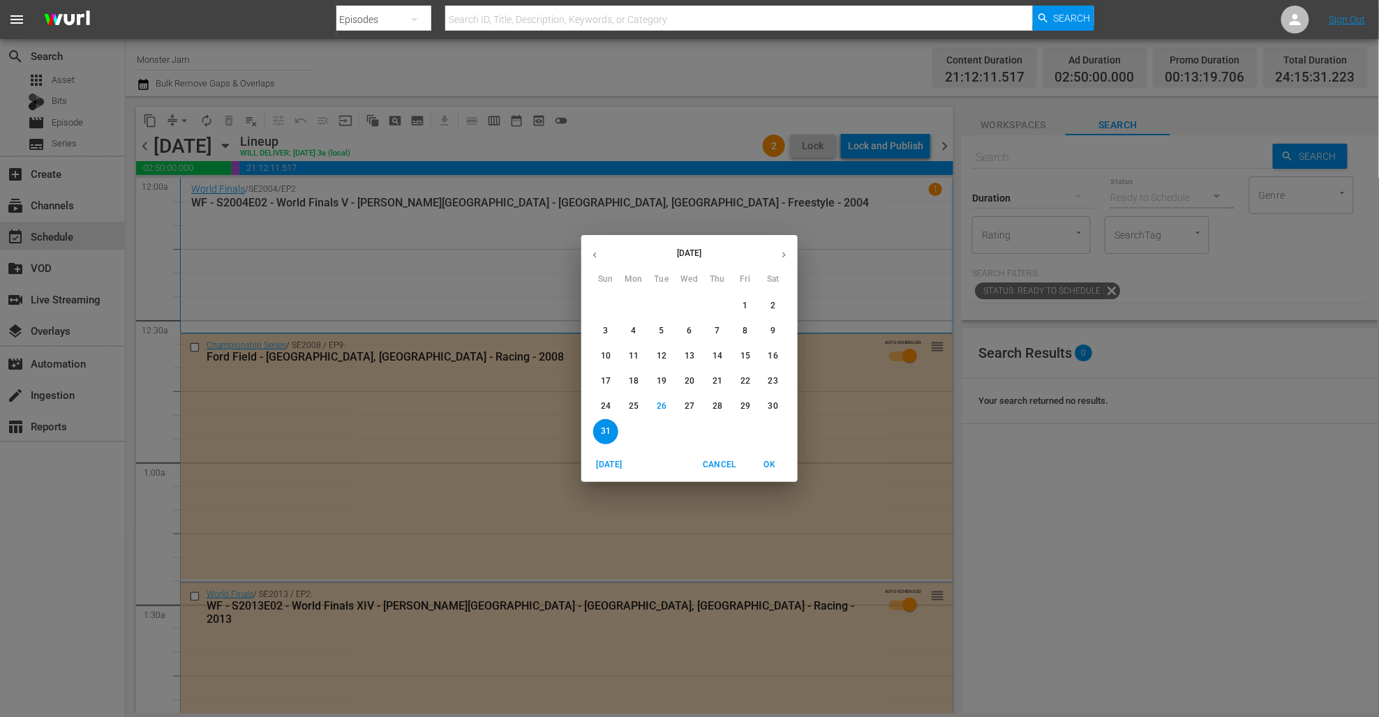
click at [783, 253] on icon "button" at bounding box center [783, 256] width 3 height 6
click at [631, 302] on p "1" at bounding box center [633, 306] width 5 height 12
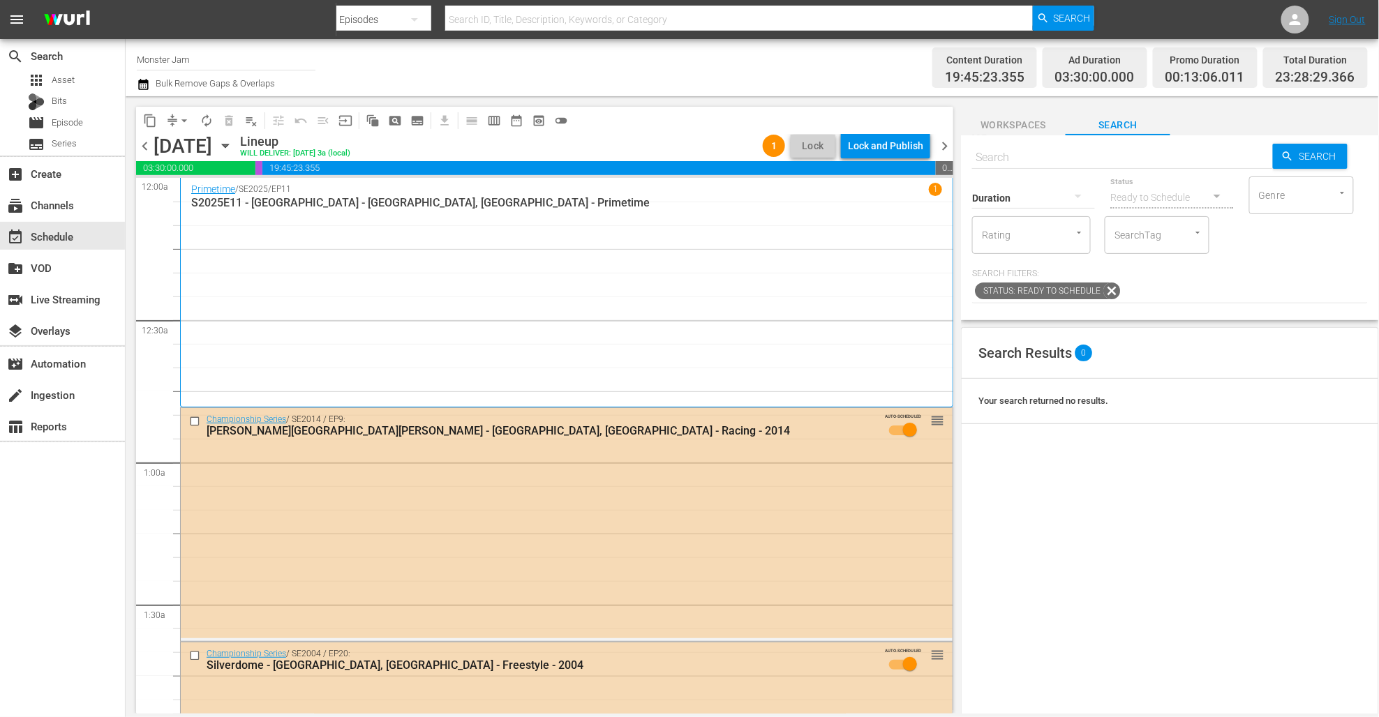
click at [703, 103] on div "content_copy compress arrow_drop_down autorenew_outlined delete_forever_outline…" at bounding box center [541, 404] width 831 height 617
click at [1032, 133] on span "Workspaces" at bounding box center [1013, 125] width 105 height 17
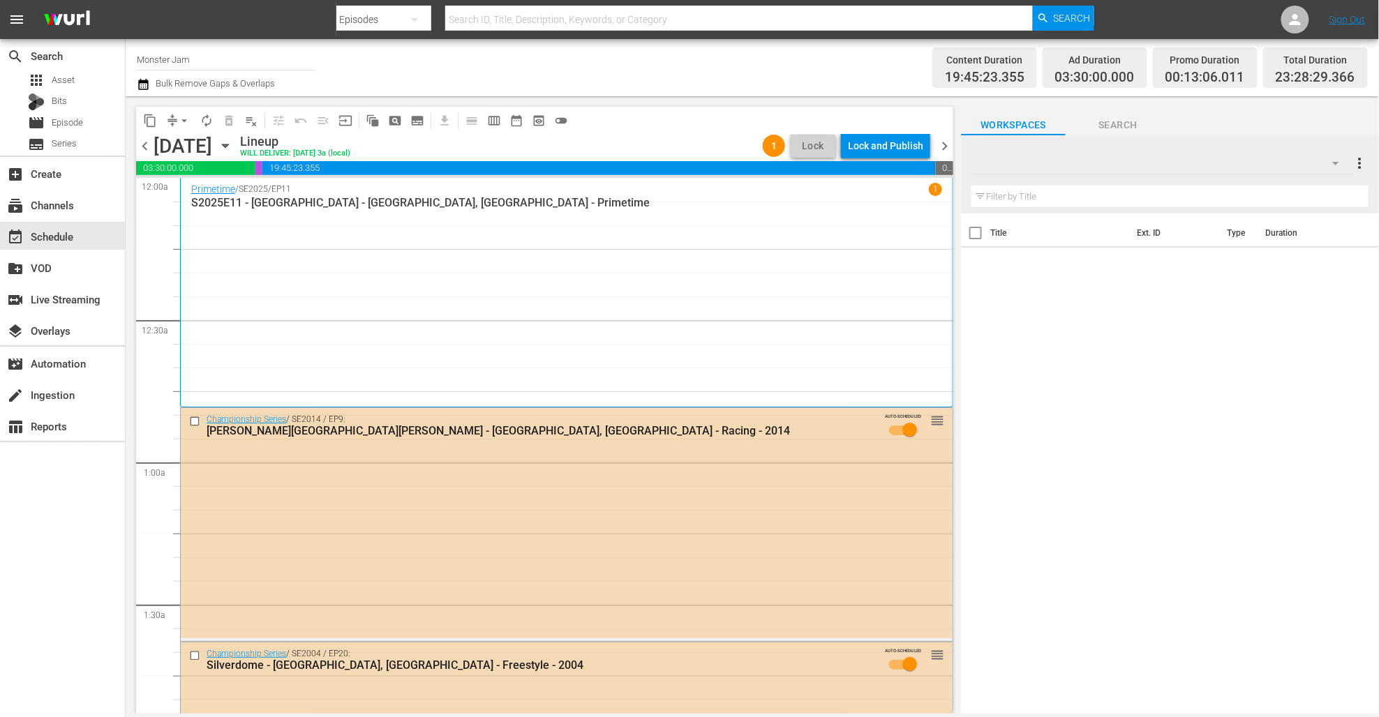
click at [1234, 162] on div at bounding box center [1161, 163] width 381 height 39
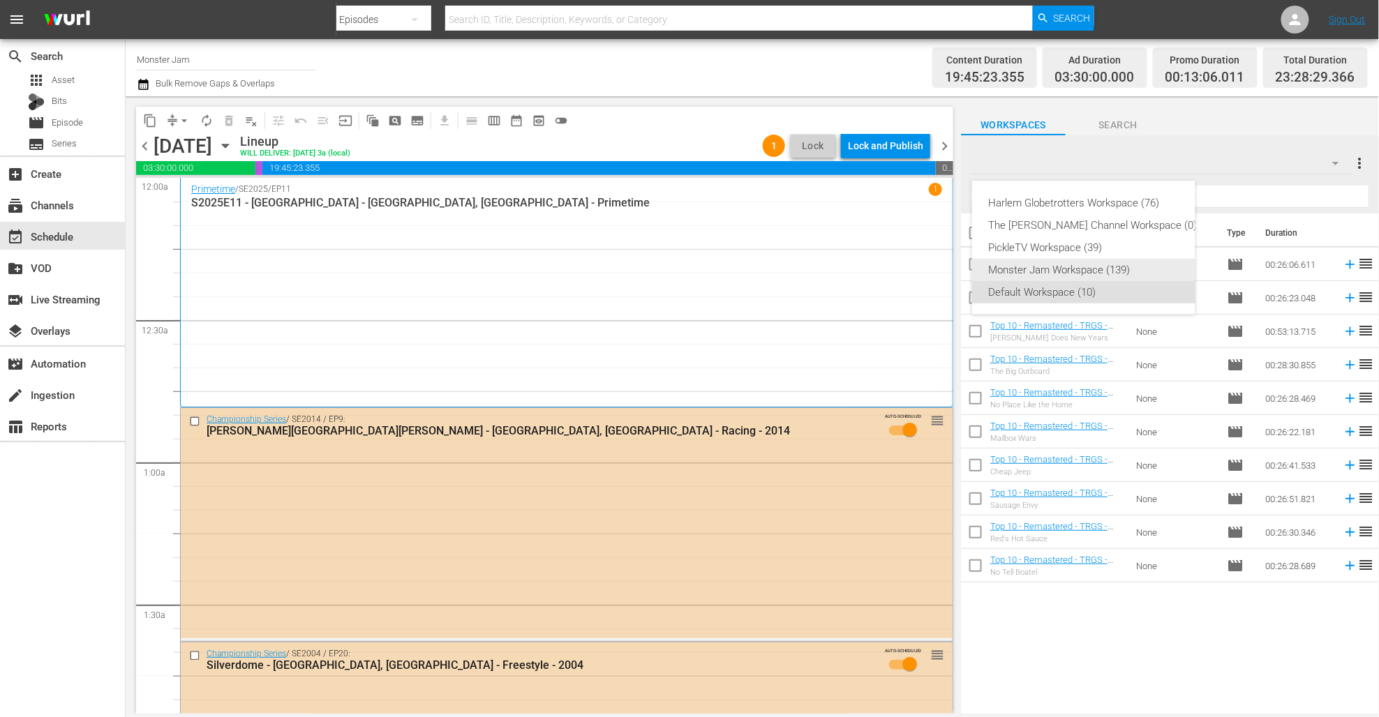
click at [1100, 264] on div "Monster Jam Workspace (139)" at bounding box center [1093, 270] width 209 height 22
